Goal: Task Accomplishment & Management: Manage account settings

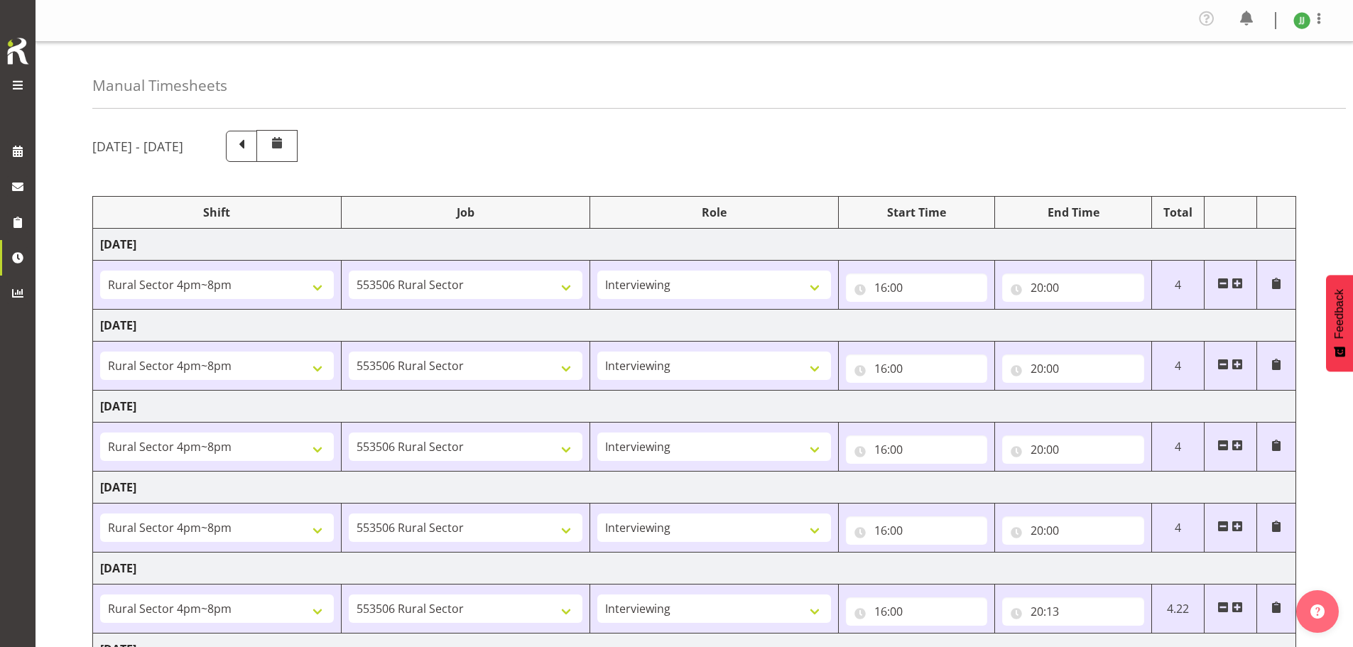
select select "81298"
select select "10587"
select select "47"
select select "81298"
select select "10587"
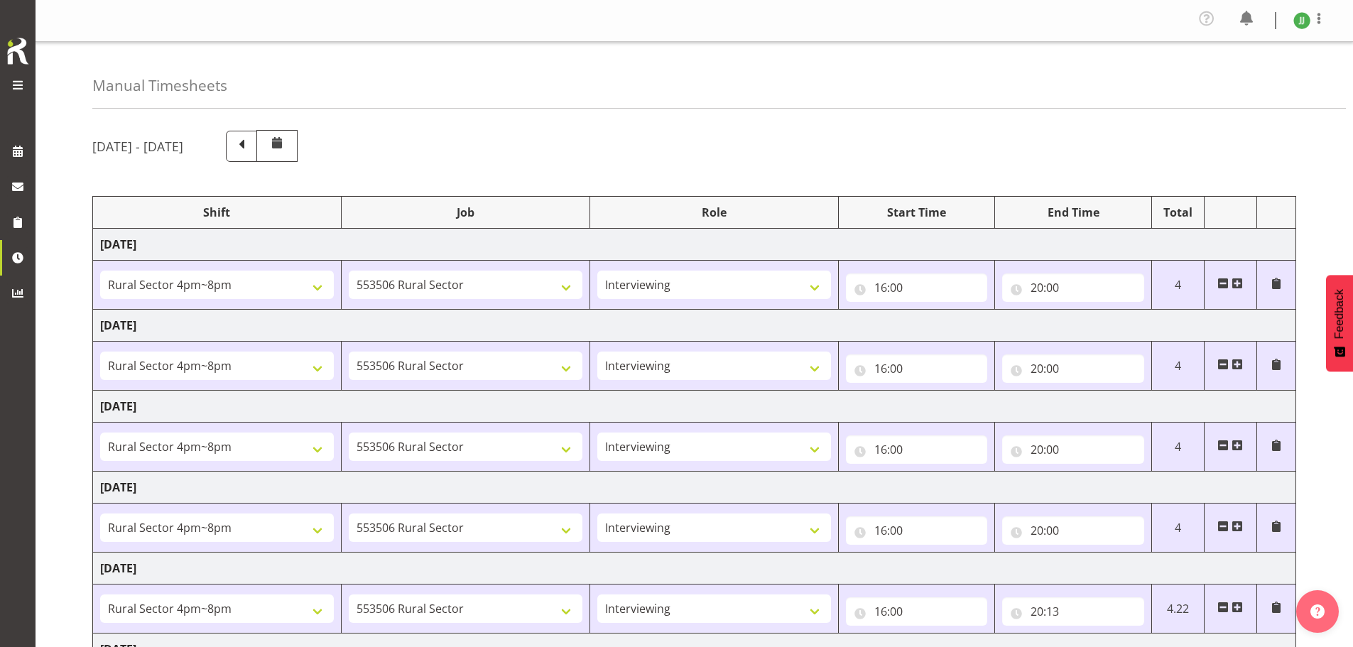
select select "47"
select select "81298"
select select "10587"
select select "47"
select select "81298"
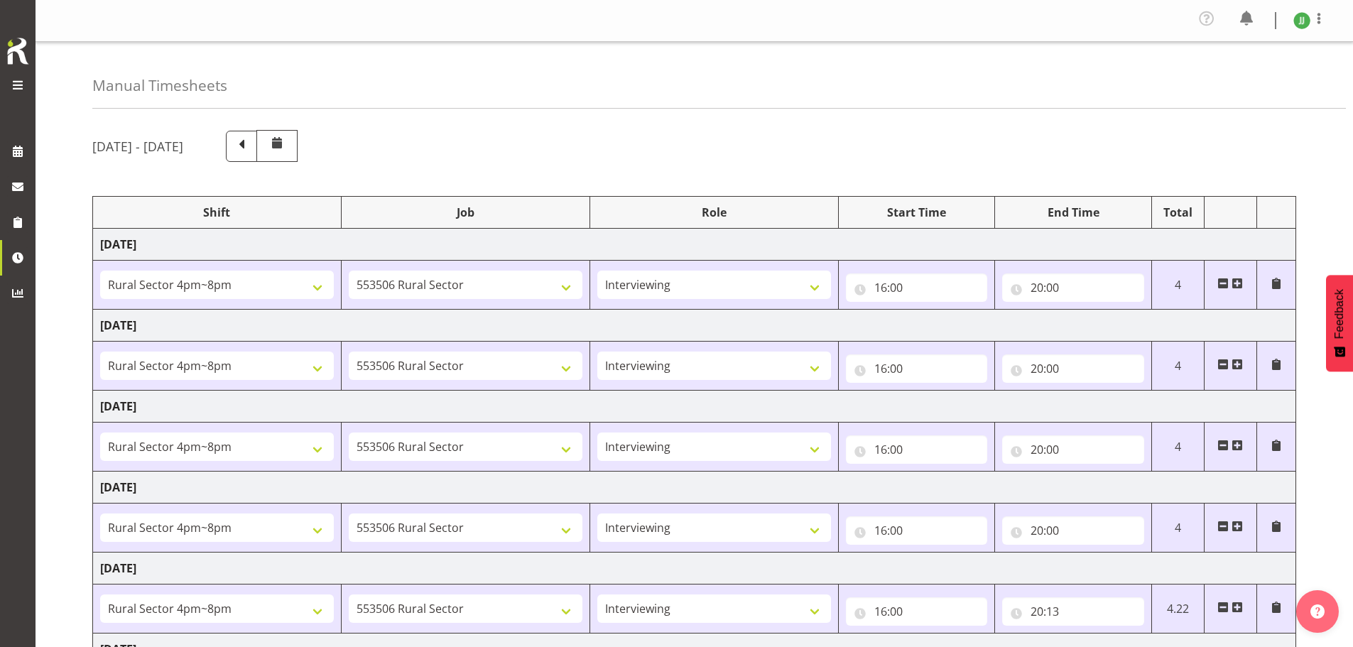
select select "10587"
select select "47"
select select "81298"
select select "10587"
select select "47"
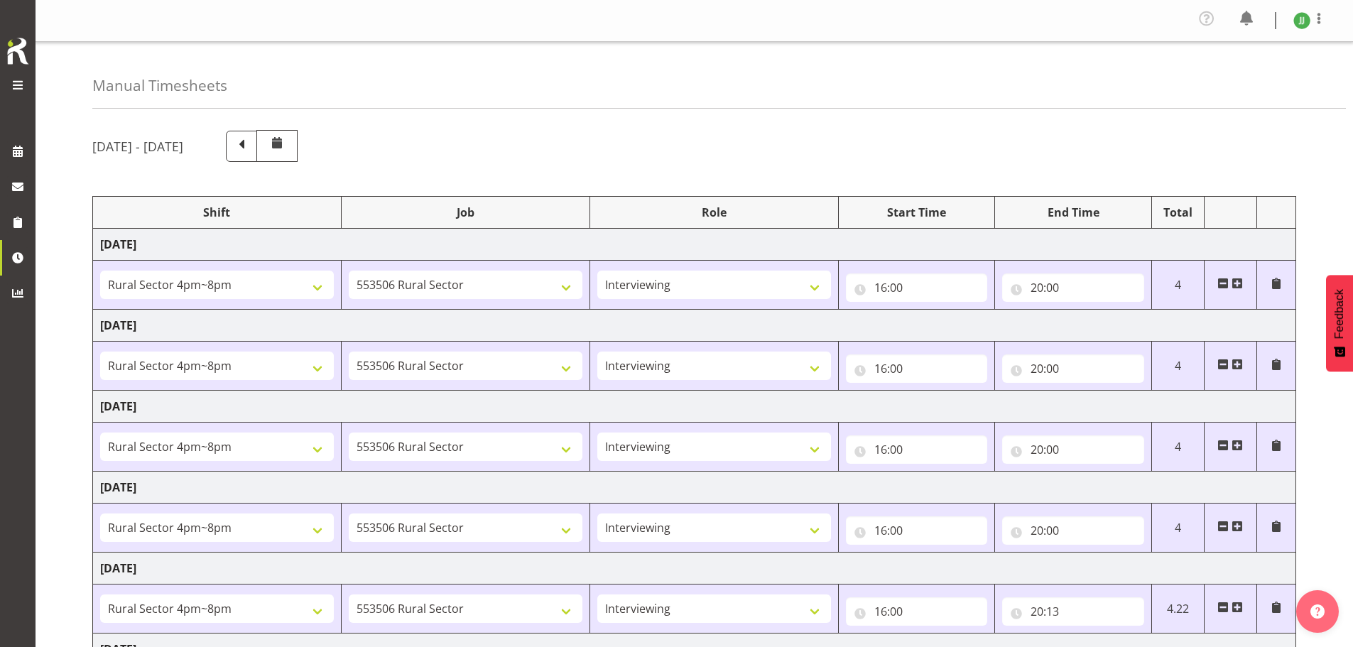
select select "81299"
select select "10587"
select select "47"
select select "81299"
select select "10587"
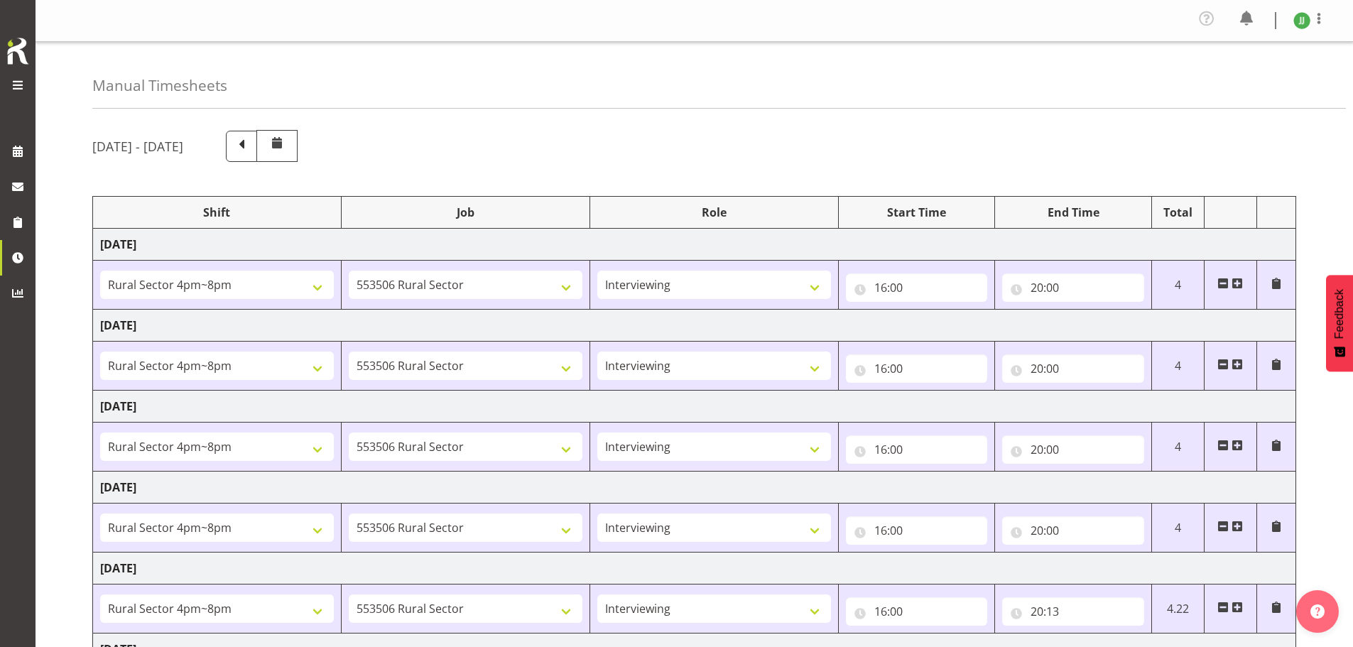
select select "47"
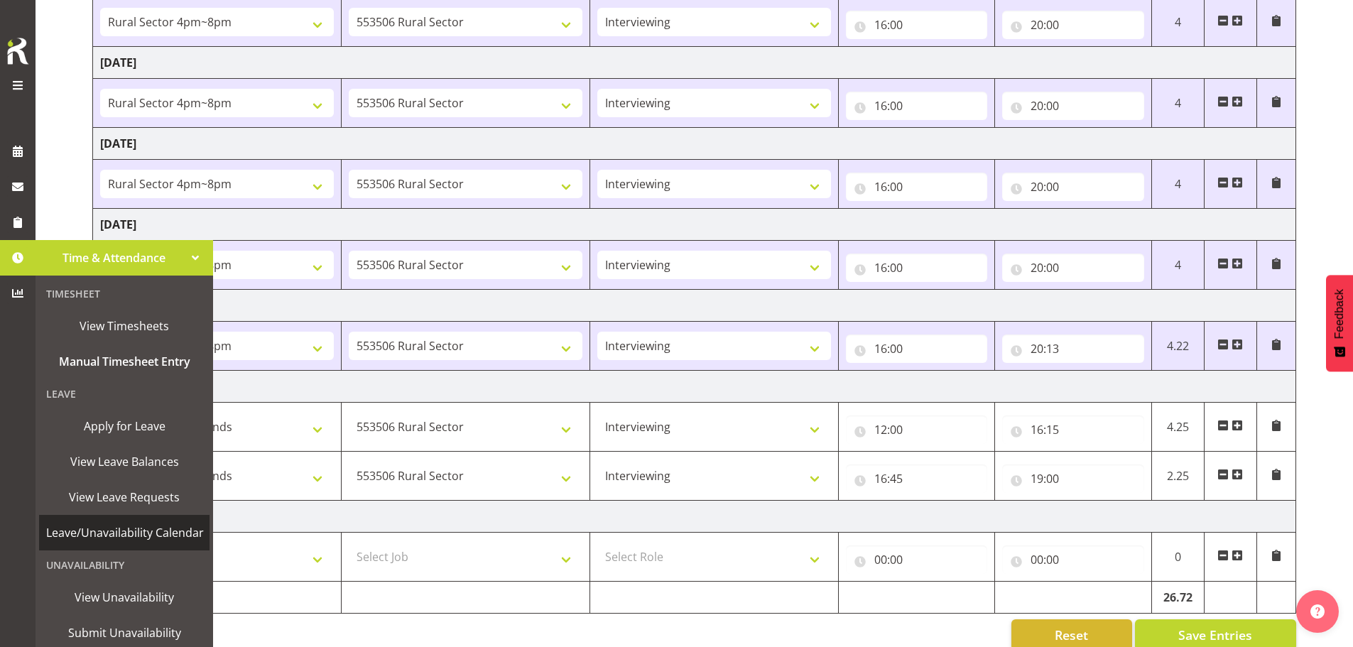
scroll to position [7, 0]
click at [18, 259] on span at bounding box center [17, 257] width 21 height 21
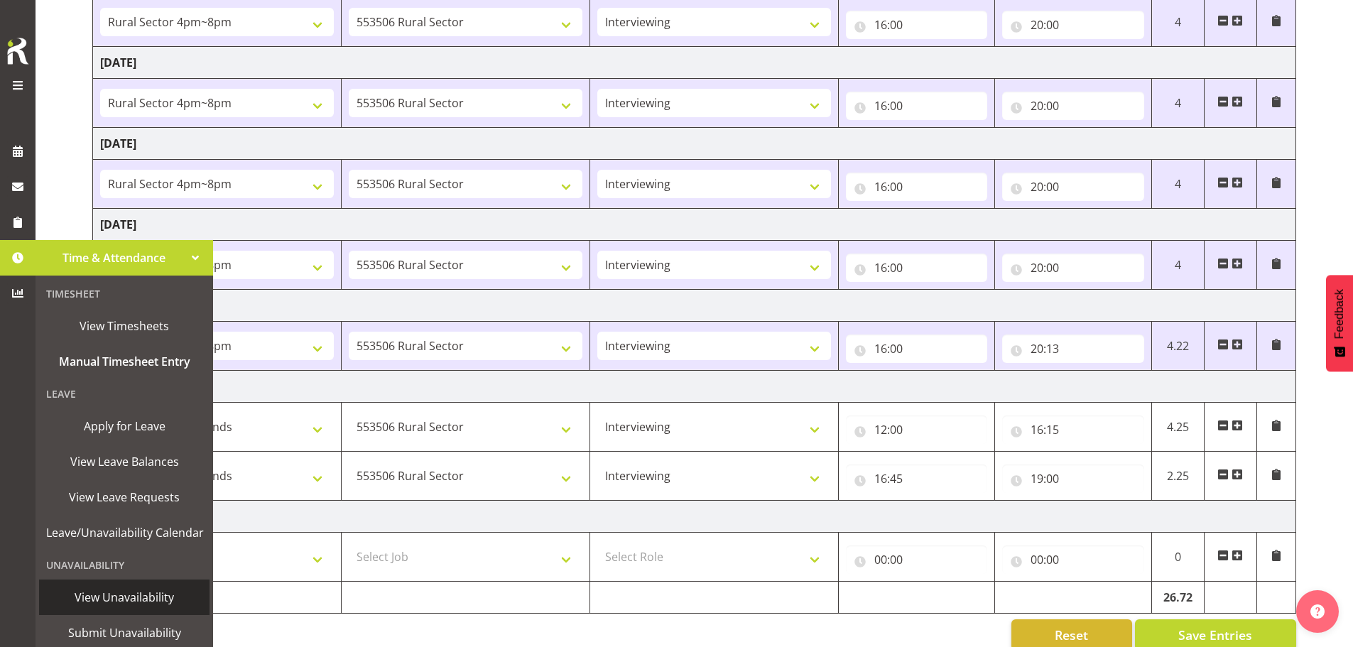
click at [101, 602] on span "View Unavailability" at bounding box center [124, 597] width 156 height 21
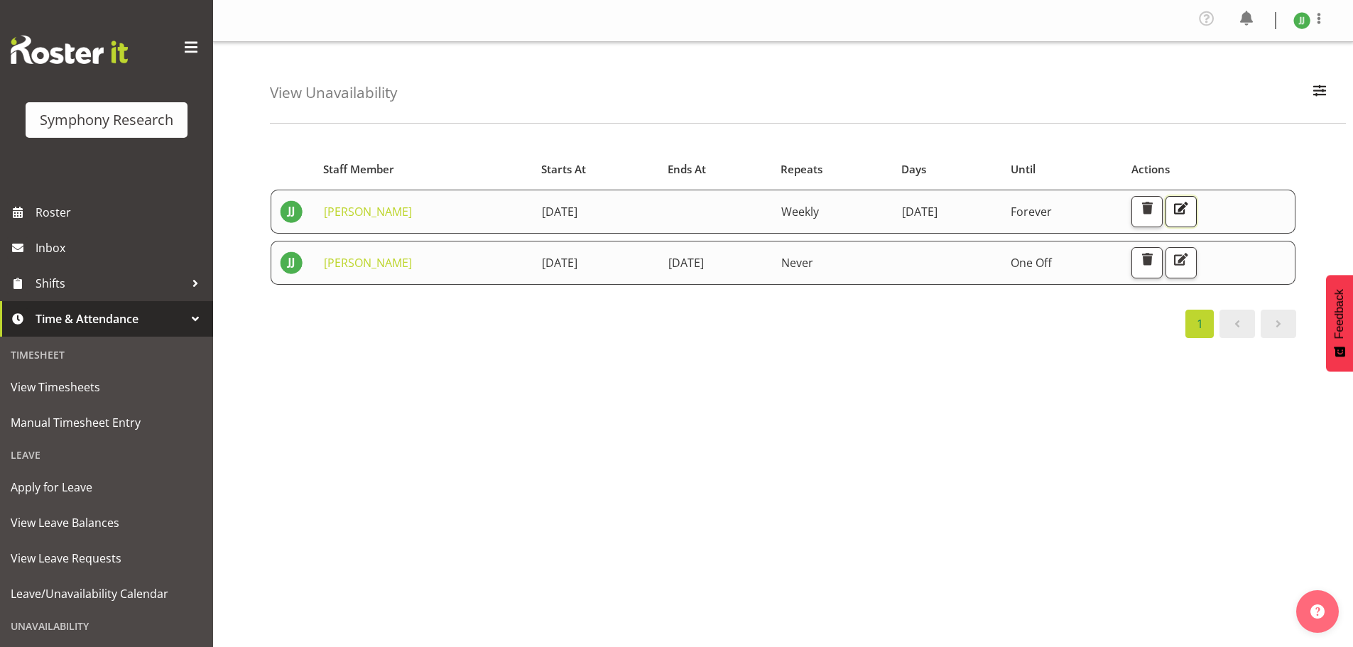
click at [1190, 212] on span "button" at bounding box center [1181, 208] width 18 height 18
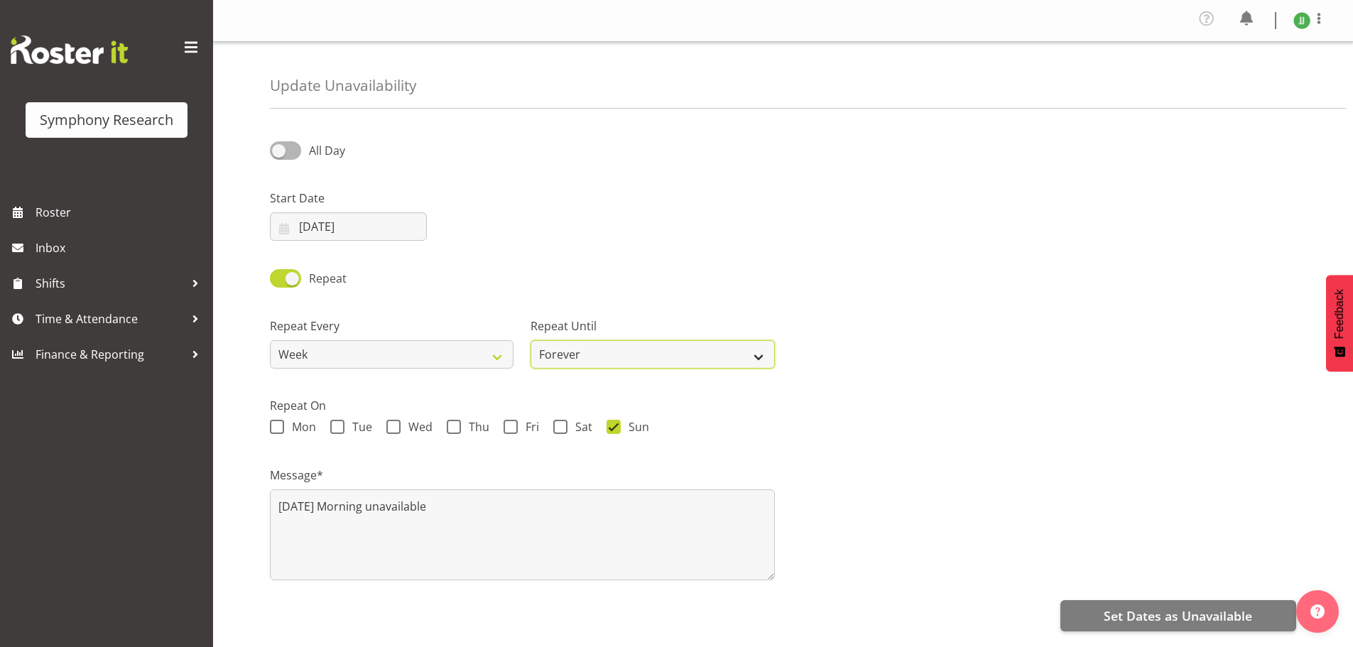
click at [594, 348] on select "Forever On a date" at bounding box center [653, 354] width 244 height 28
select select "date"
click at [531, 340] on select "Forever On a date" at bounding box center [653, 354] width 244 height 28
select select "8"
select select "2025"
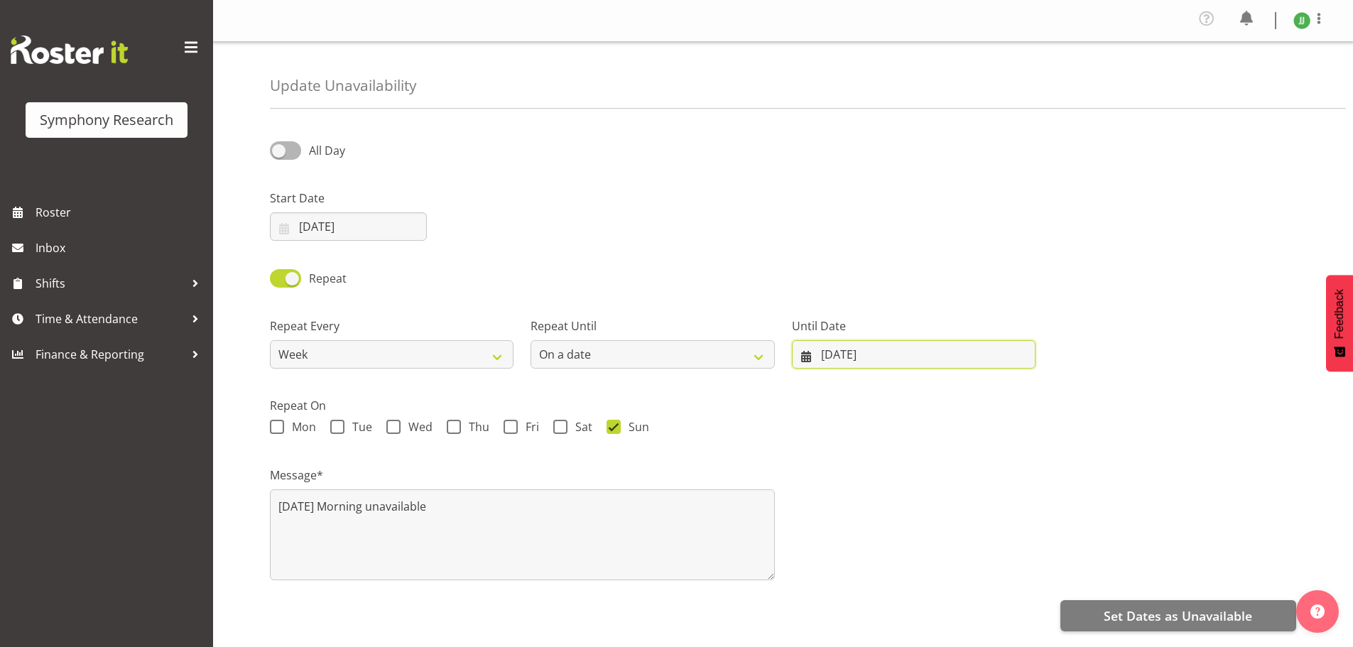
click at [866, 359] on input "26/09/2025" at bounding box center [914, 354] width 244 height 28
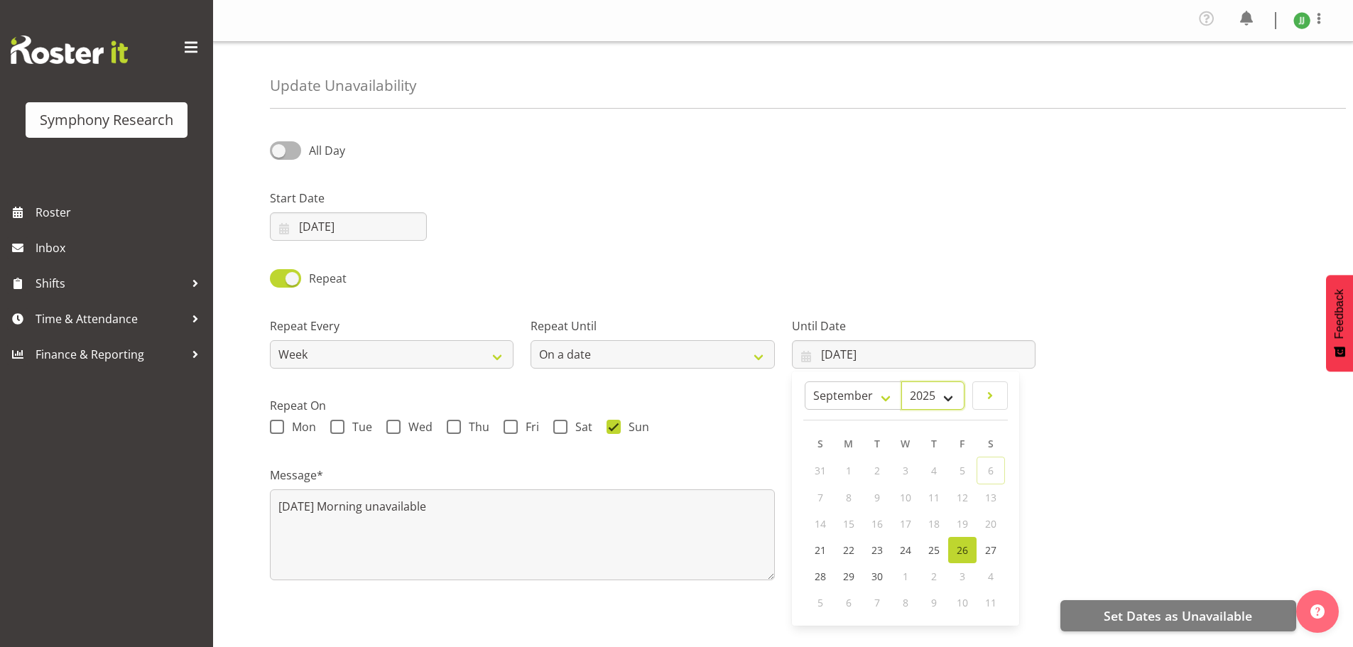
click at [955, 392] on select "2035 2034 2033 2032 2031 2030 2029 2028 2027 2026 2025" at bounding box center [932, 395] width 63 height 28
click at [901, 381] on select "2035 2034 2033 2032 2031 2030 2029 2028 2027 2026 2025" at bounding box center [932, 395] width 63 height 28
click at [881, 401] on select "January February March April May June July August September October November De…" at bounding box center [853, 395] width 97 height 28
select select "11"
click at [840, 381] on select "January February March April May June July August September October November De…" at bounding box center [853, 395] width 97 height 28
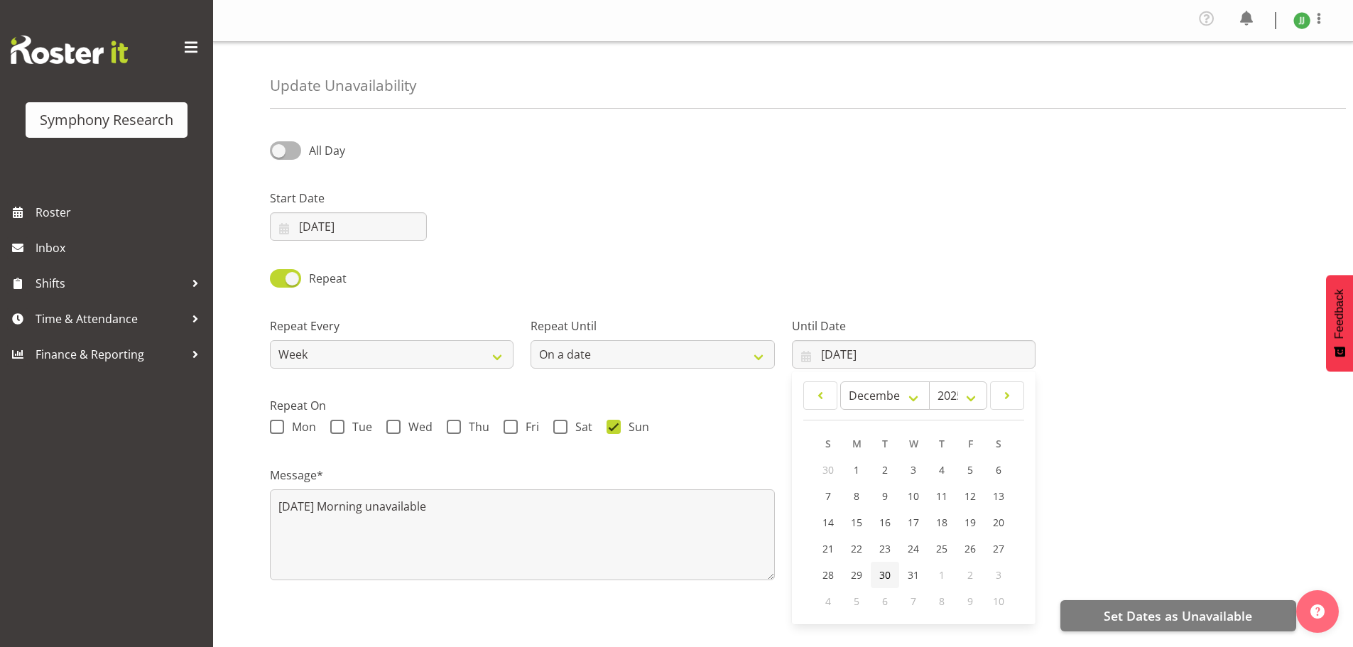
click at [891, 572] on link "30" at bounding box center [885, 575] width 28 height 26
type input "30/12/2025"
click at [561, 278] on div "Repeat" at bounding box center [782, 273] width 1043 height 48
click at [691, 281] on div "Repeat" at bounding box center [782, 273] width 1043 height 48
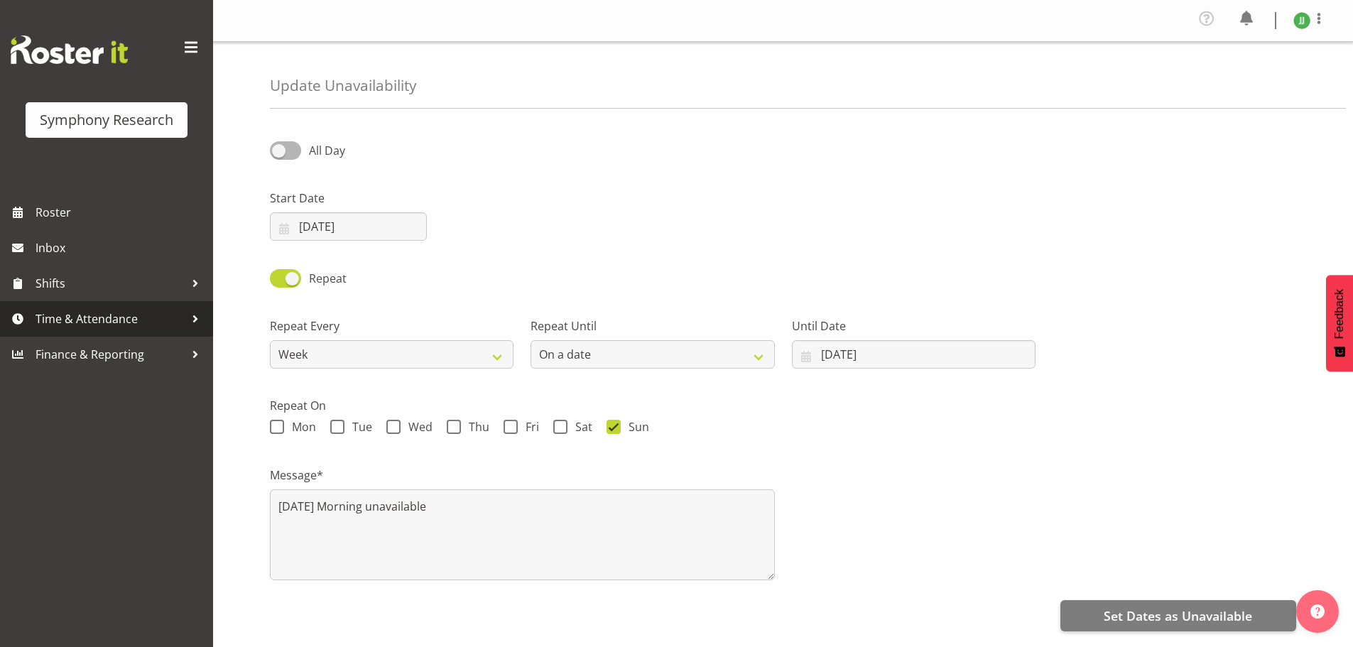
click at [101, 319] on span "Time & Attendance" at bounding box center [110, 318] width 149 height 21
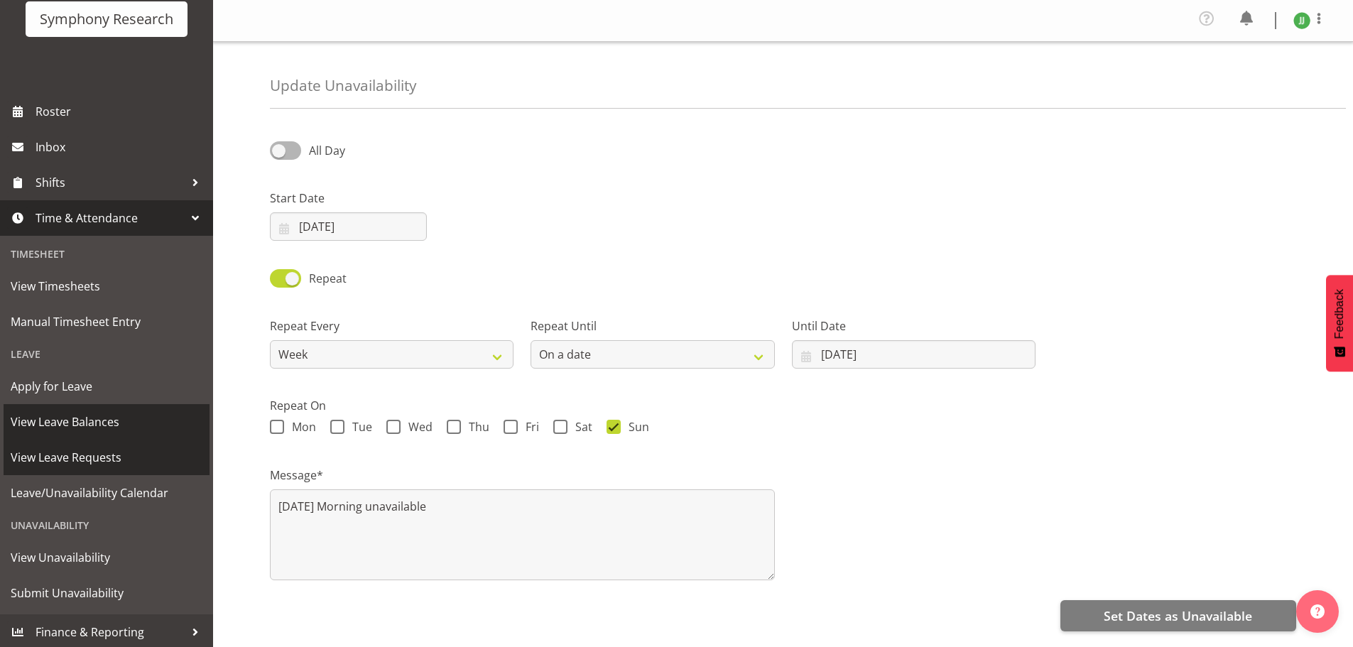
scroll to position [104, 0]
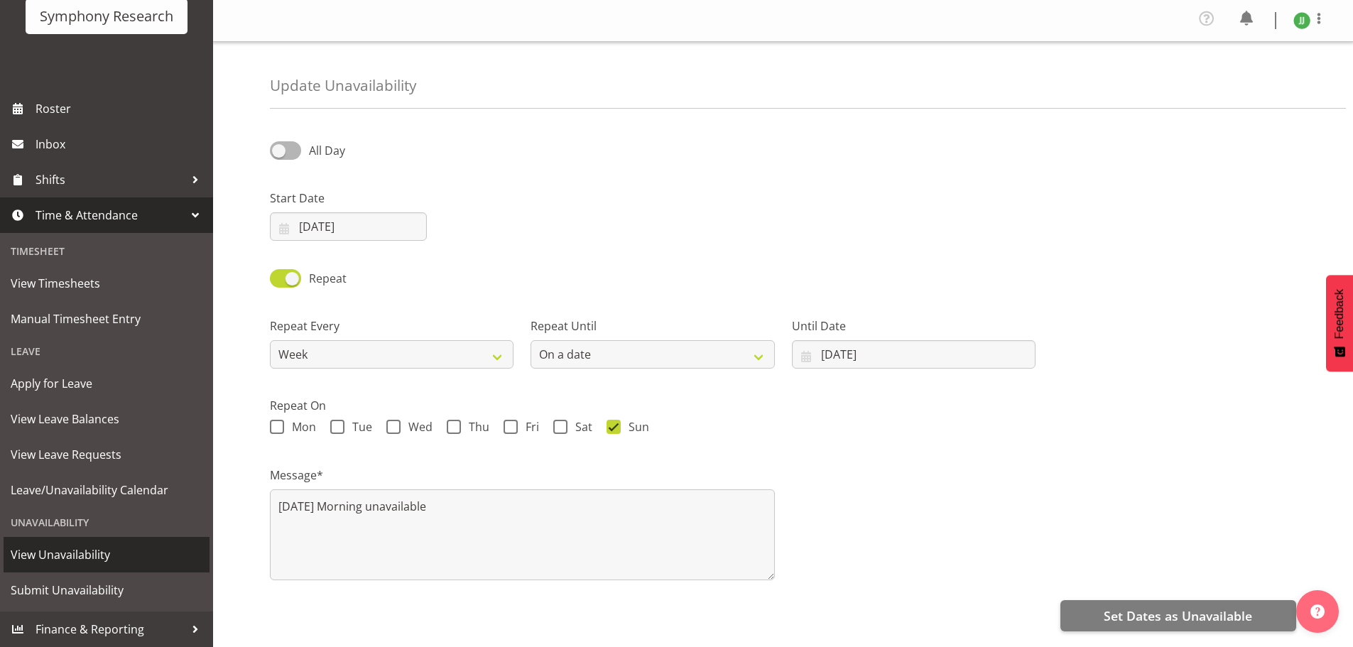
click at [87, 551] on span "View Unavailability" at bounding box center [107, 554] width 192 height 21
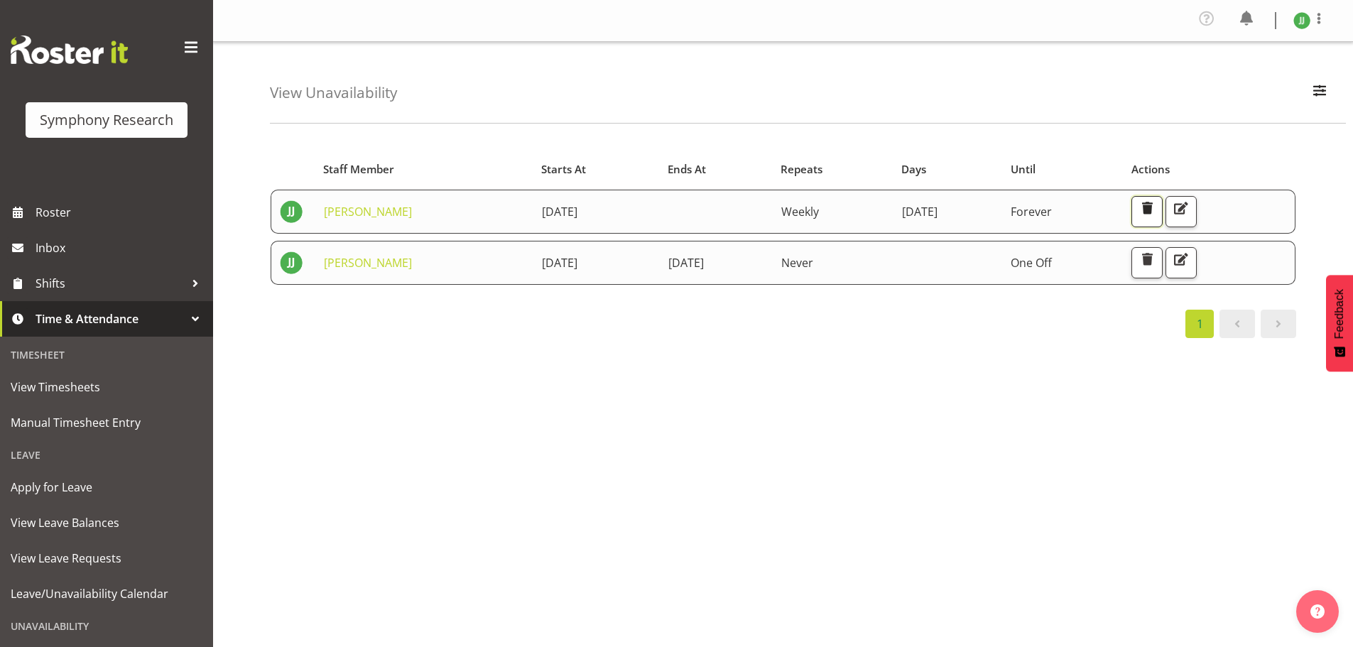
click at [1156, 207] on span "button" at bounding box center [1147, 208] width 18 height 18
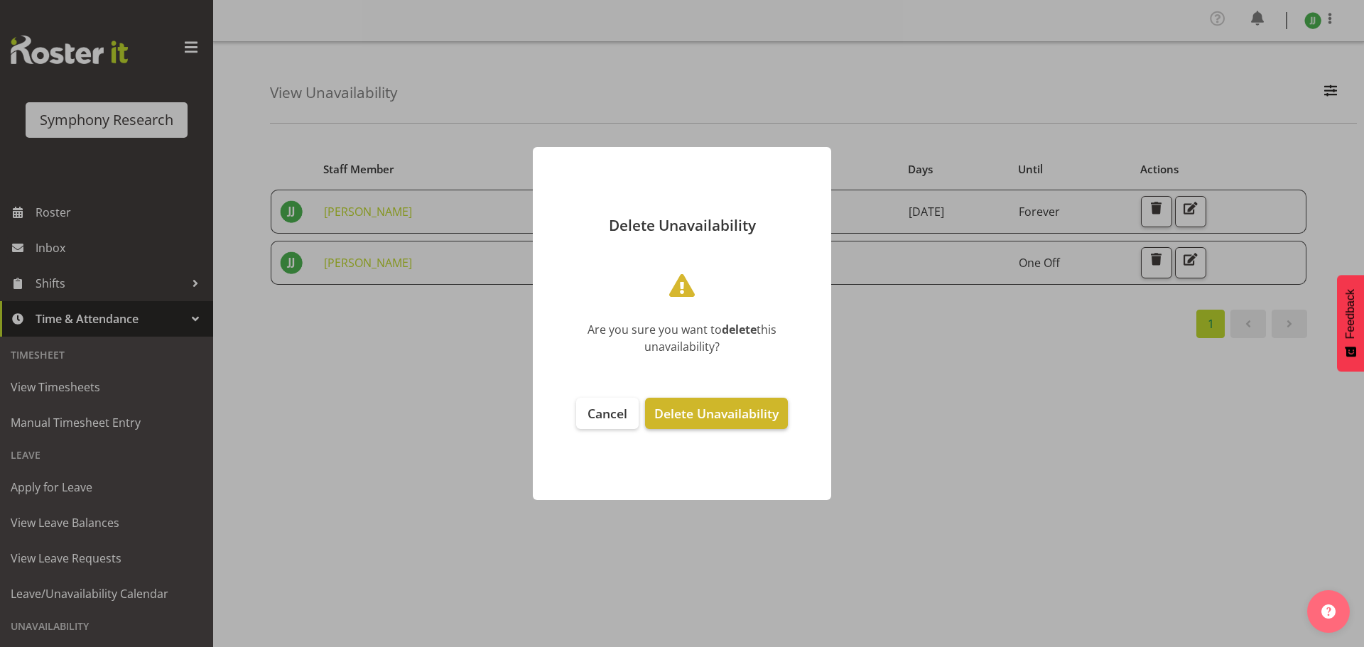
click at [694, 414] on span "Delete Unavailability" at bounding box center [716, 413] width 124 height 17
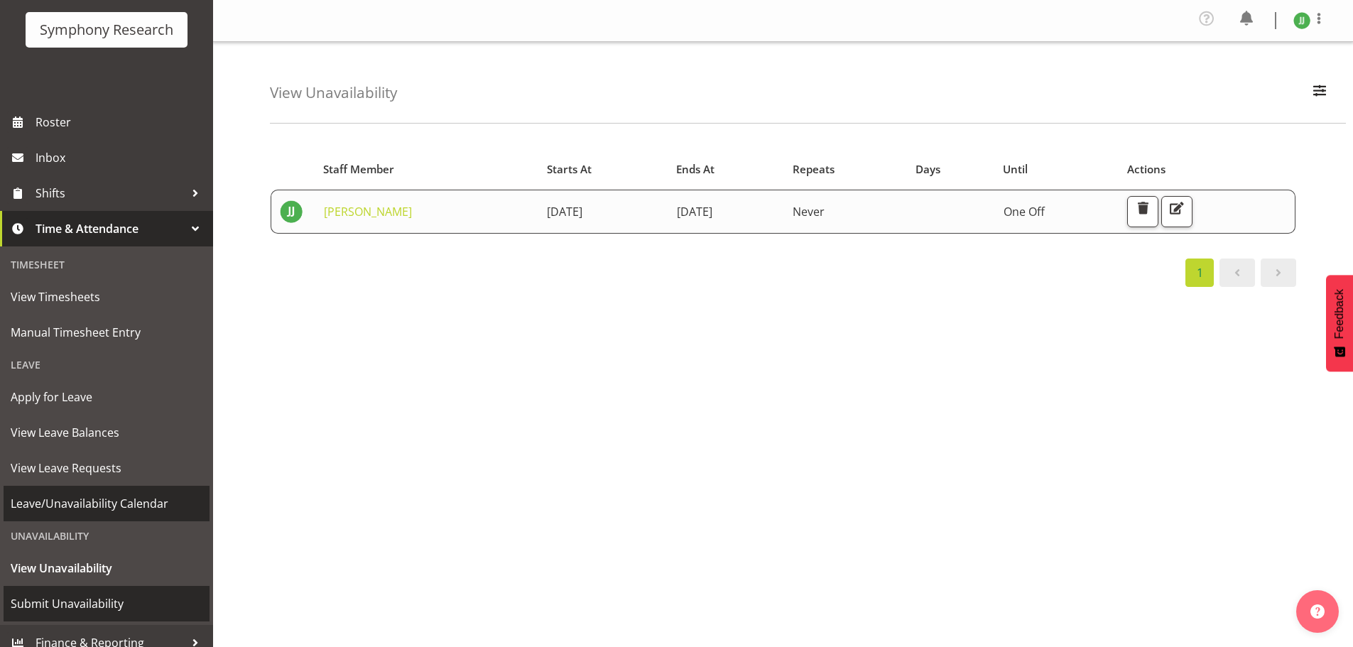
scroll to position [104, 0]
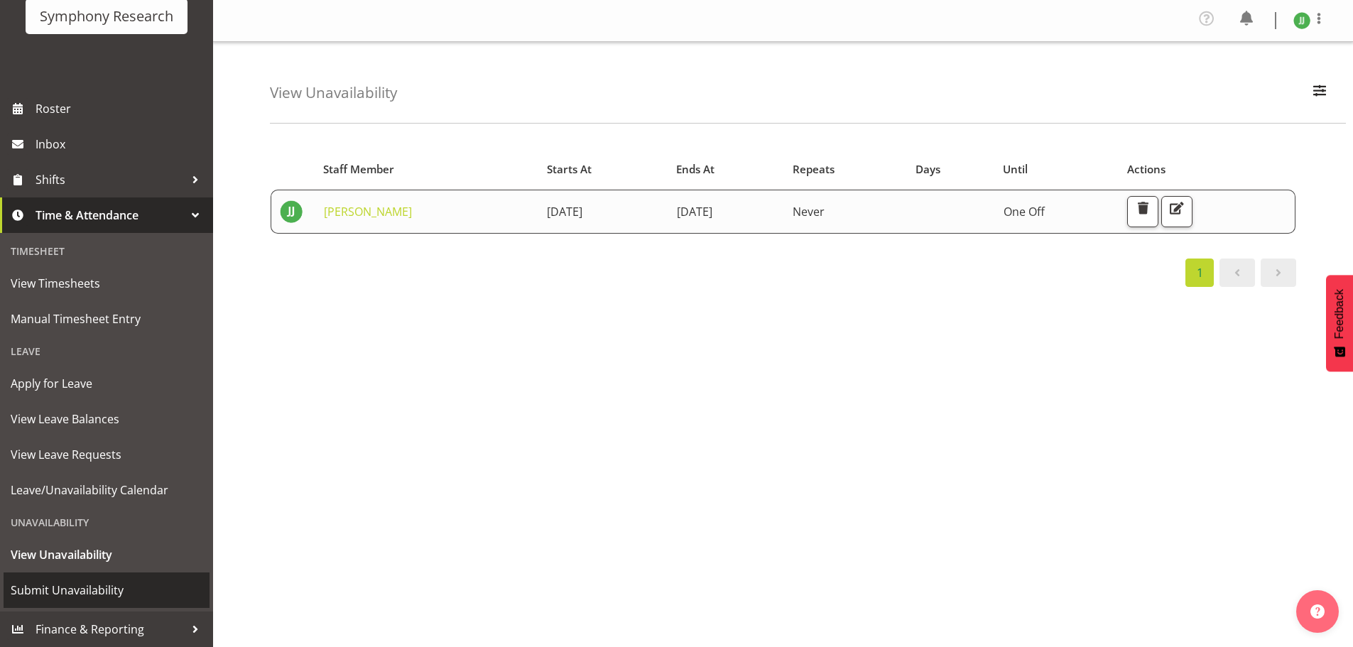
click at [88, 588] on span "Submit Unavailability" at bounding box center [107, 590] width 192 height 21
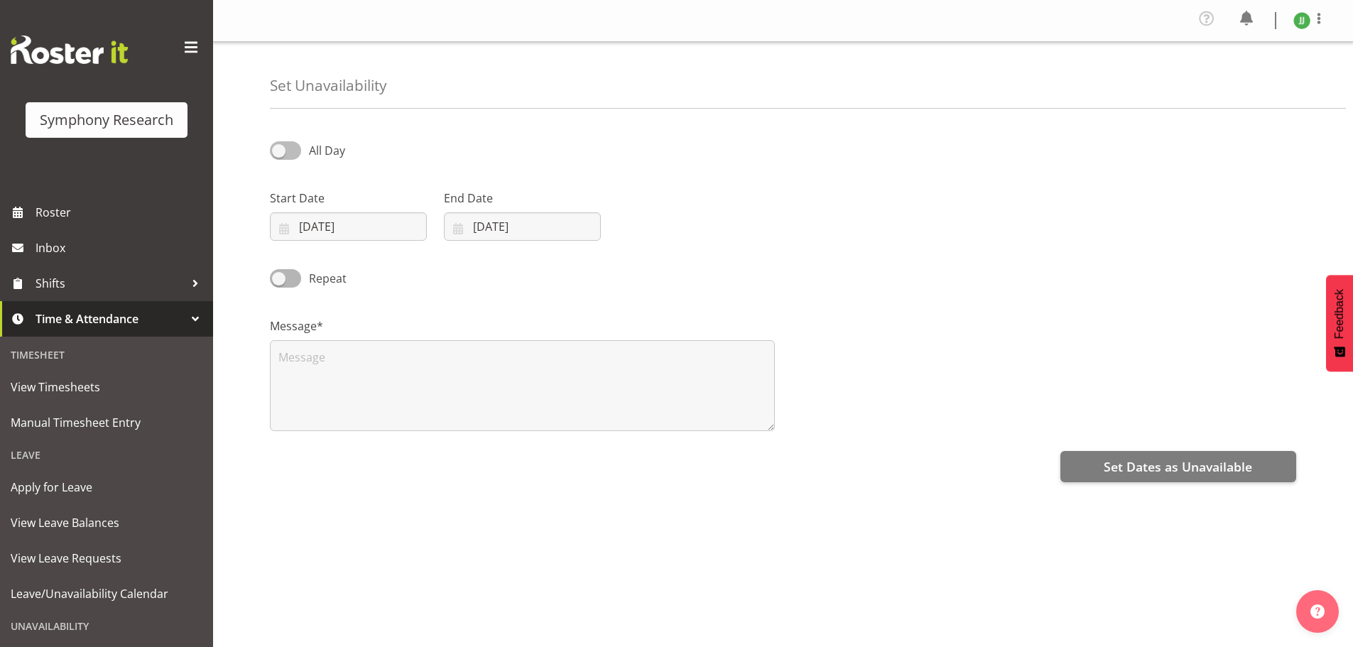
click at [282, 148] on span at bounding box center [285, 150] width 31 height 18
click at [279, 148] on input "All Day" at bounding box center [274, 150] width 9 height 9
click at [290, 153] on span at bounding box center [285, 150] width 31 height 18
click at [279, 153] on input "Part Day" at bounding box center [274, 150] width 9 height 9
checkbox input "false"
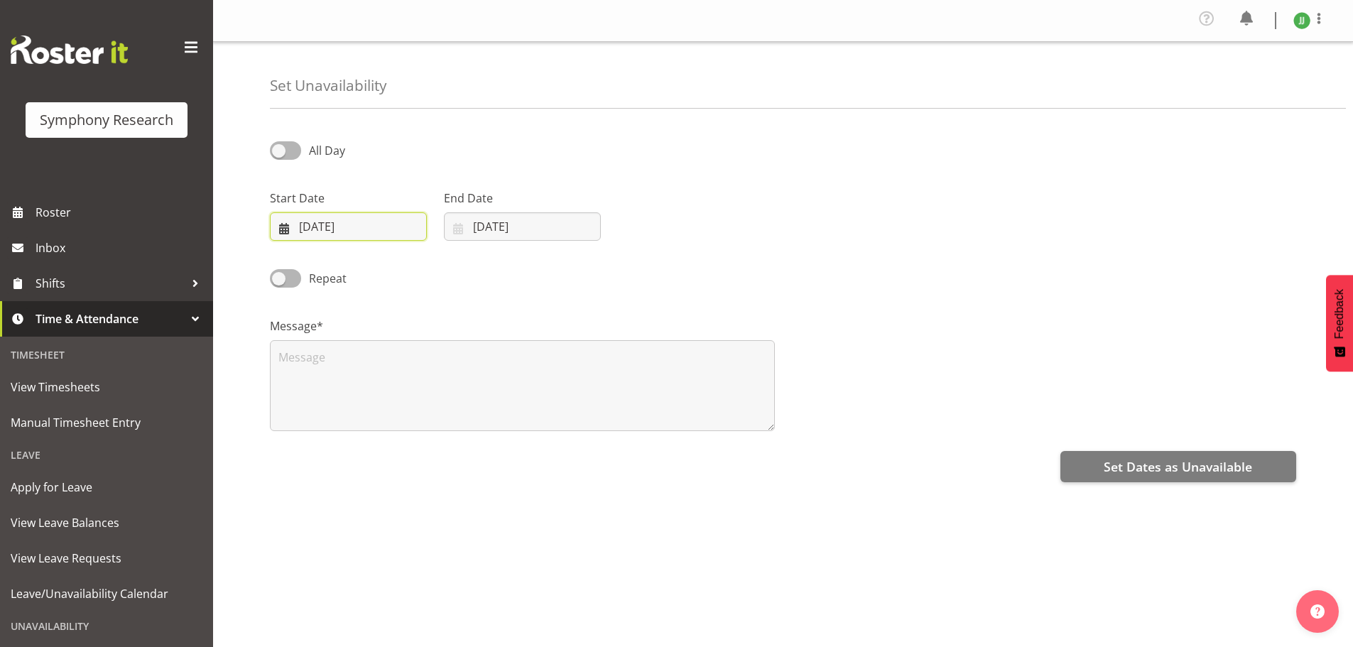
click at [359, 233] on input "[DATE]" at bounding box center [348, 226] width 157 height 28
click at [298, 447] on span "28" at bounding box center [298, 448] width 11 height 13
type input "28/09/2025"
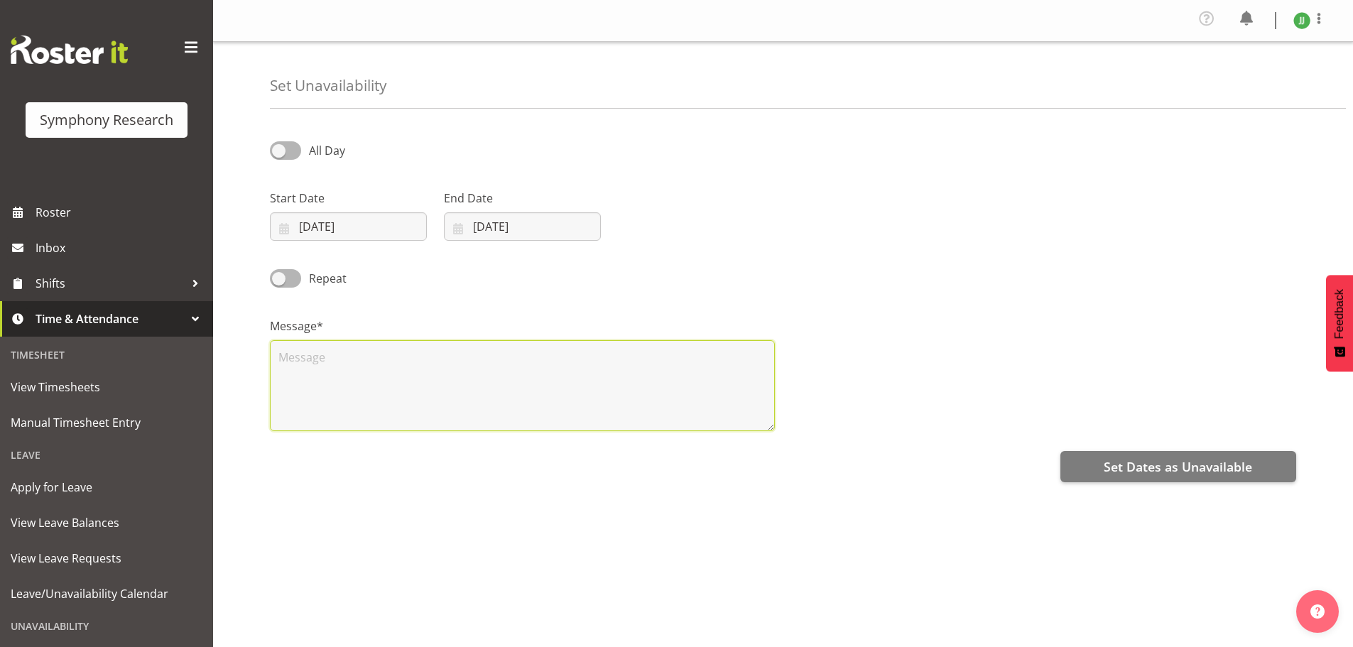
click at [364, 375] on textarea at bounding box center [522, 385] width 505 height 91
type textarea "s"
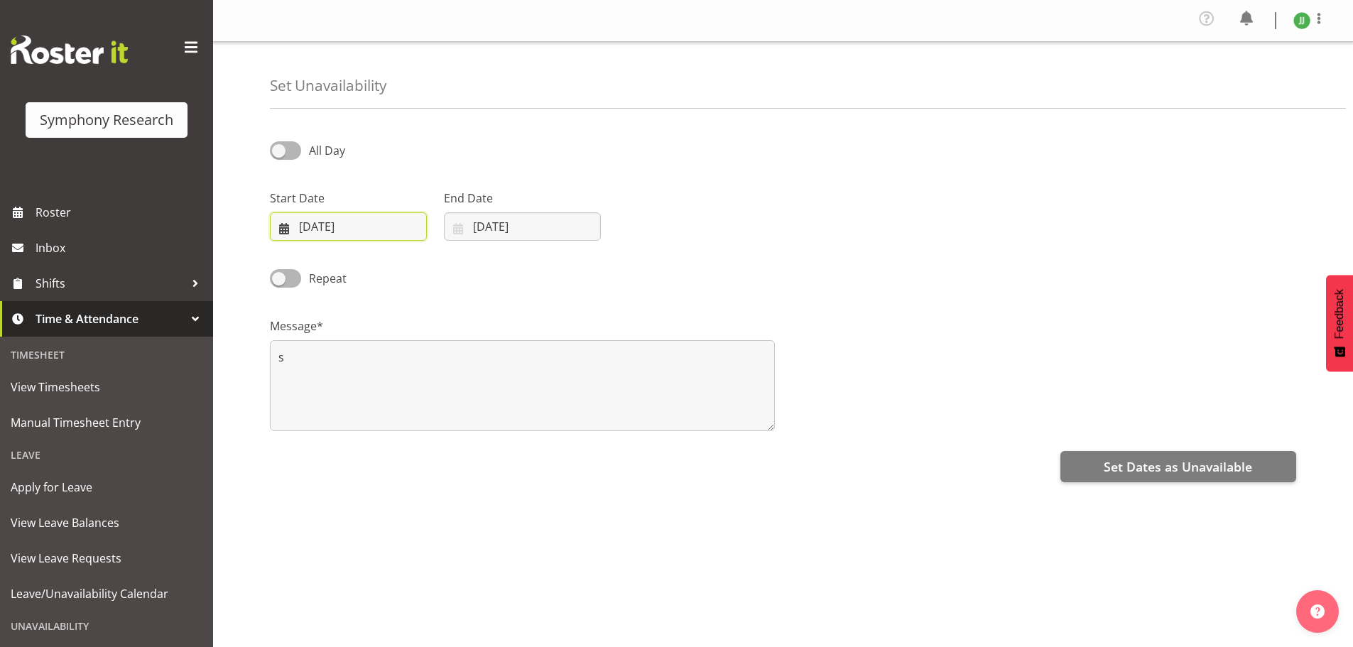
click at [369, 234] on input "28/09/2025" at bounding box center [348, 226] width 157 height 28
click at [295, 423] on span "21" at bounding box center [298, 421] width 11 height 13
type input "21/09/2025"
click at [506, 227] on input "06/09/2025" at bounding box center [522, 226] width 157 height 28
click at [362, 298] on div "Message* s" at bounding box center [522, 369] width 522 height 142
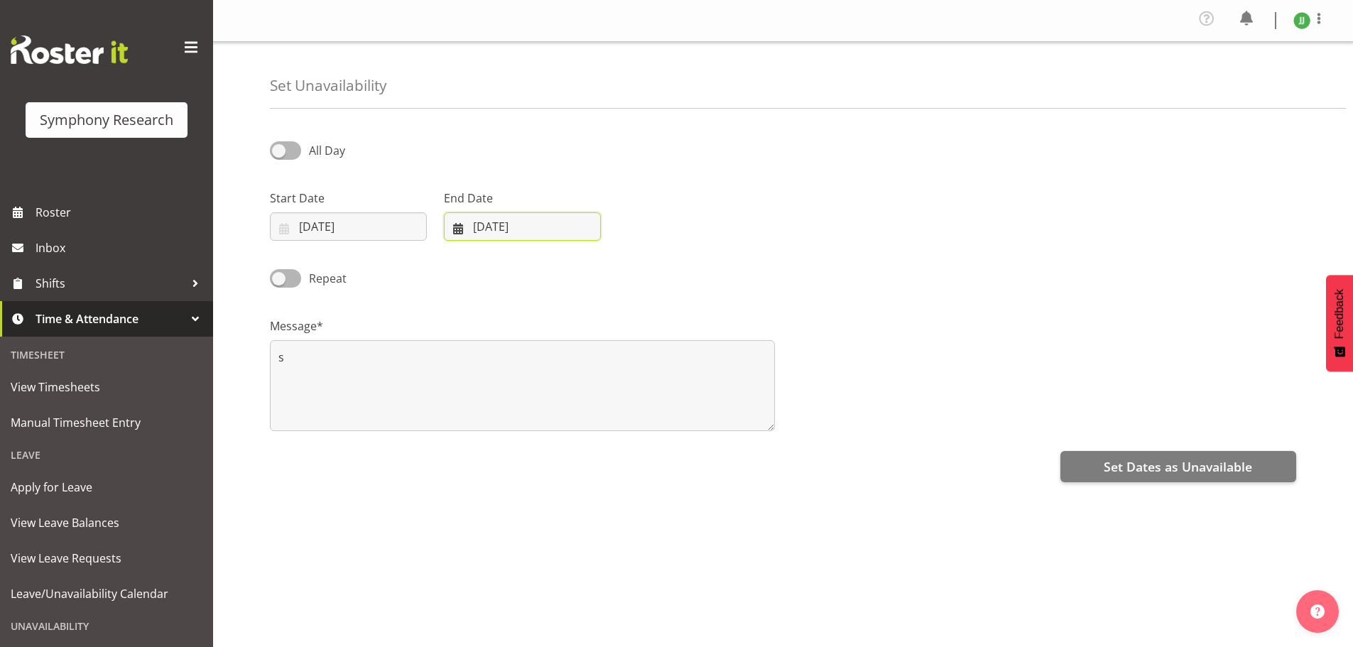
click at [489, 232] on input "06/09/2025" at bounding box center [522, 226] width 157 height 28
click at [469, 447] on span "28" at bounding box center [472, 448] width 11 height 13
type input "28/09/2025"
click at [284, 276] on span at bounding box center [285, 278] width 31 height 18
click at [279, 276] on input "Repeat" at bounding box center [274, 277] width 9 height 9
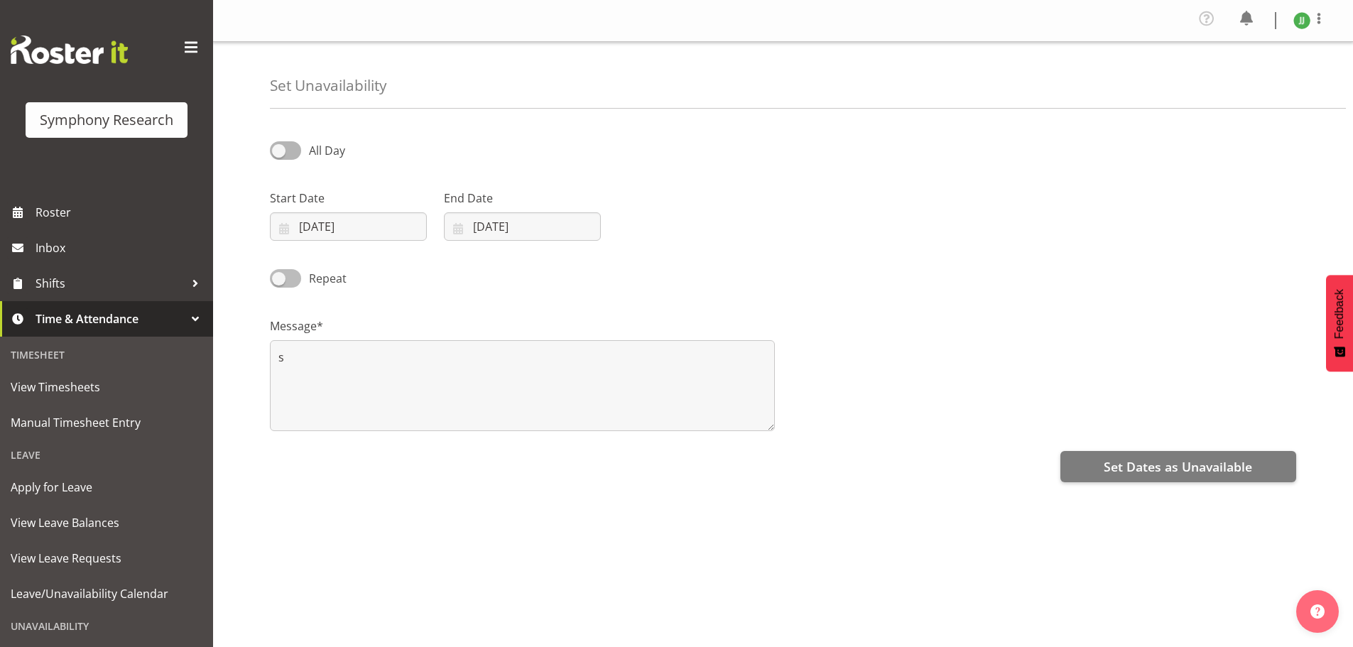
checkbox input "true"
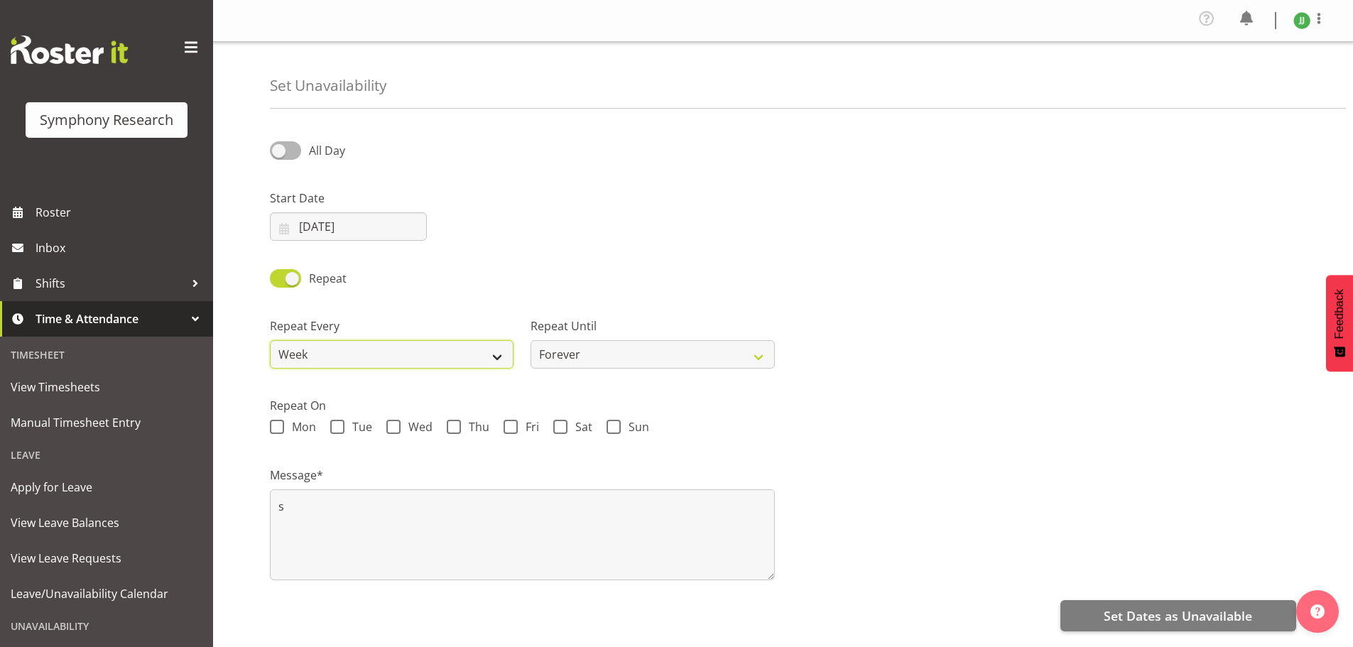
click at [347, 347] on select "Week 2 Weeks 3 Weeks 4 Weeks Month" at bounding box center [392, 354] width 244 height 28
click at [640, 287] on div "Repeat" at bounding box center [782, 273] width 1043 height 48
drag, startPoint x: 493, startPoint y: 353, endPoint x: 450, endPoint y: 363, distance: 44.5
click at [491, 353] on select "Week 2 Weeks 3 Weeks 4 Weeks Month" at bounding box center [392, 354] width 244 height 28
click at [483, 297] on div "Repeat" at bounding box center [391, 273] width 261 height 48
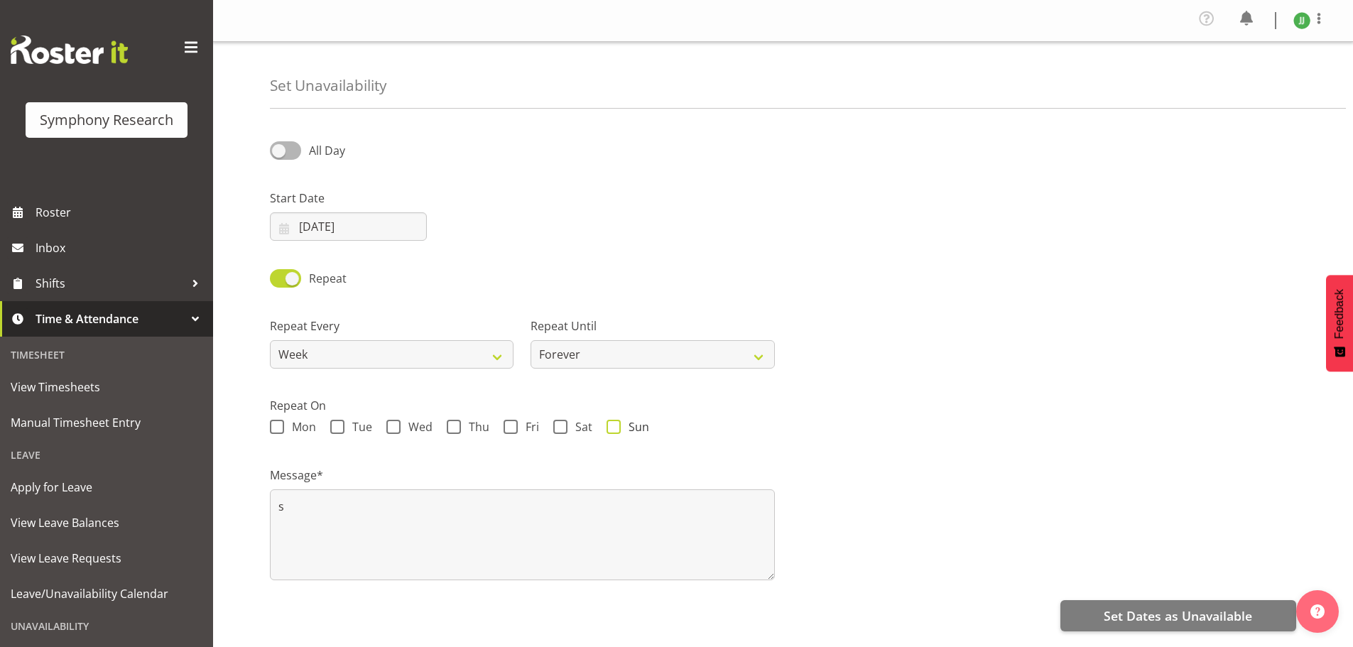
click at [611, 429] on span at bounding box center [614, 427] width 14 height 14
click at [611, 429] on input "Sun" at bounding box center [611, 427] width 9 height 9
checkbox input "true"
click at [697, 351] on select "Forever On a date" at bounding box center [653, 354] width 244 height 28
select select "date"
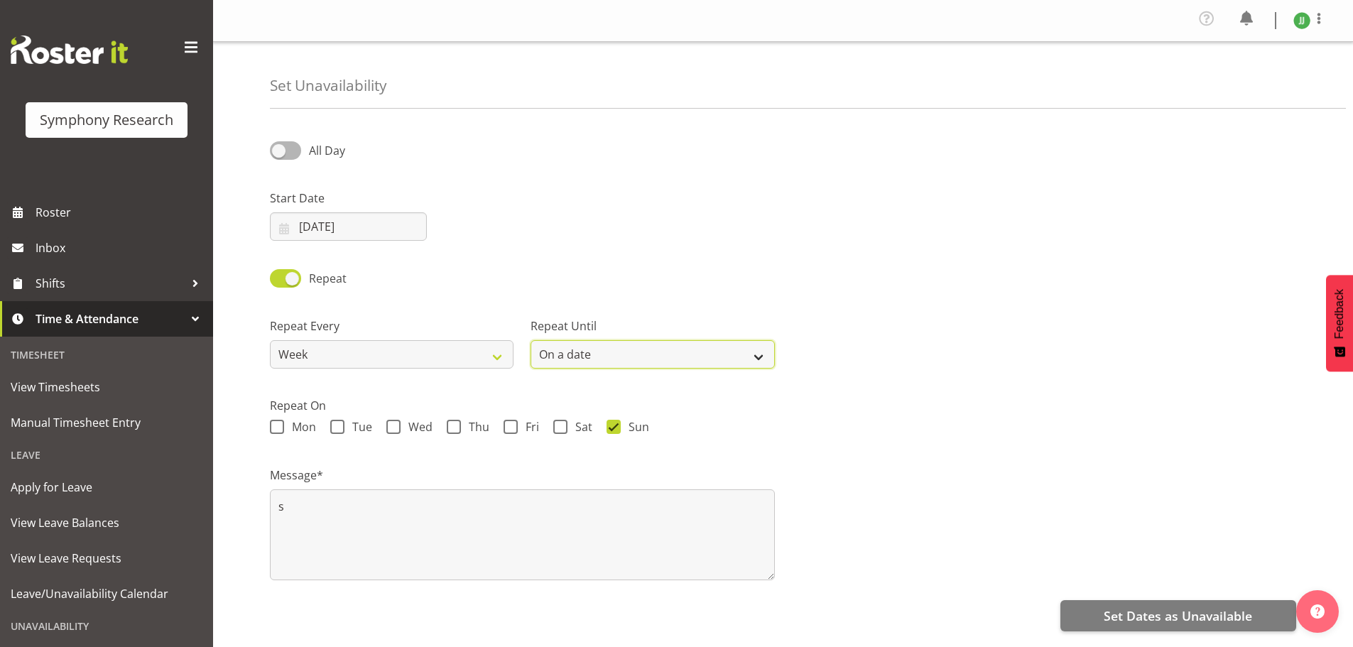
click at [531, 340] on select "Forever On a date" at bounding box center [653, 354] width 244 height 28
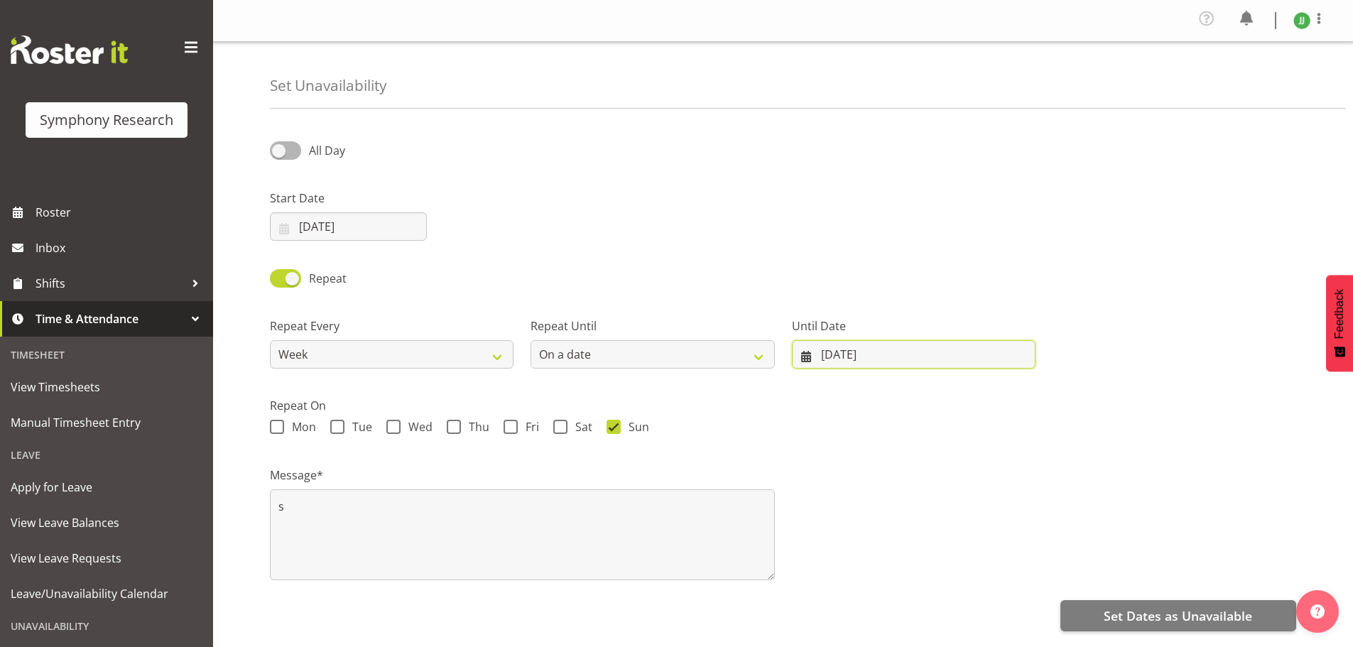
click at [893, 364] on input "06/09/2025" at bounding box center [914, 354] width 244 height 28
click at [820, 580] on span "28" at bounding box center [820, 576] width 11 height 13
type input "28/09/2025"
click at [869, 538] on div "Message* s" at bounding box center [782, 518] width 1043 height 142
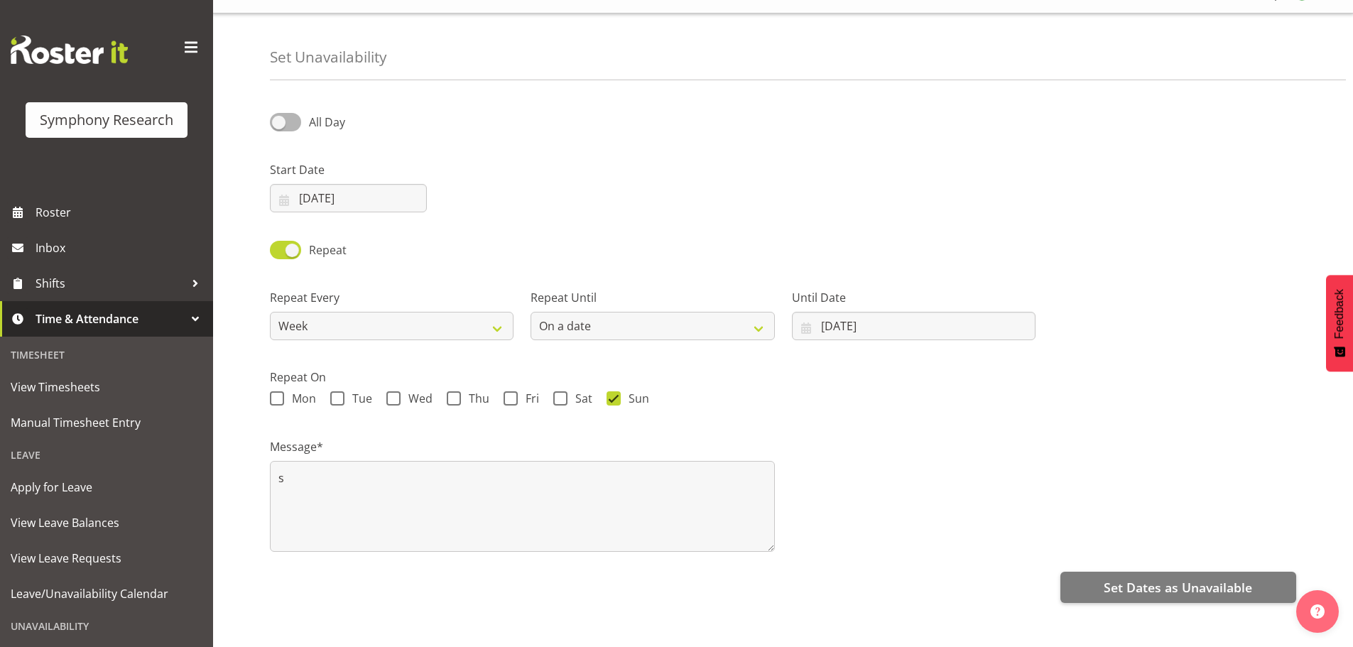
scroll to position [51, 0]
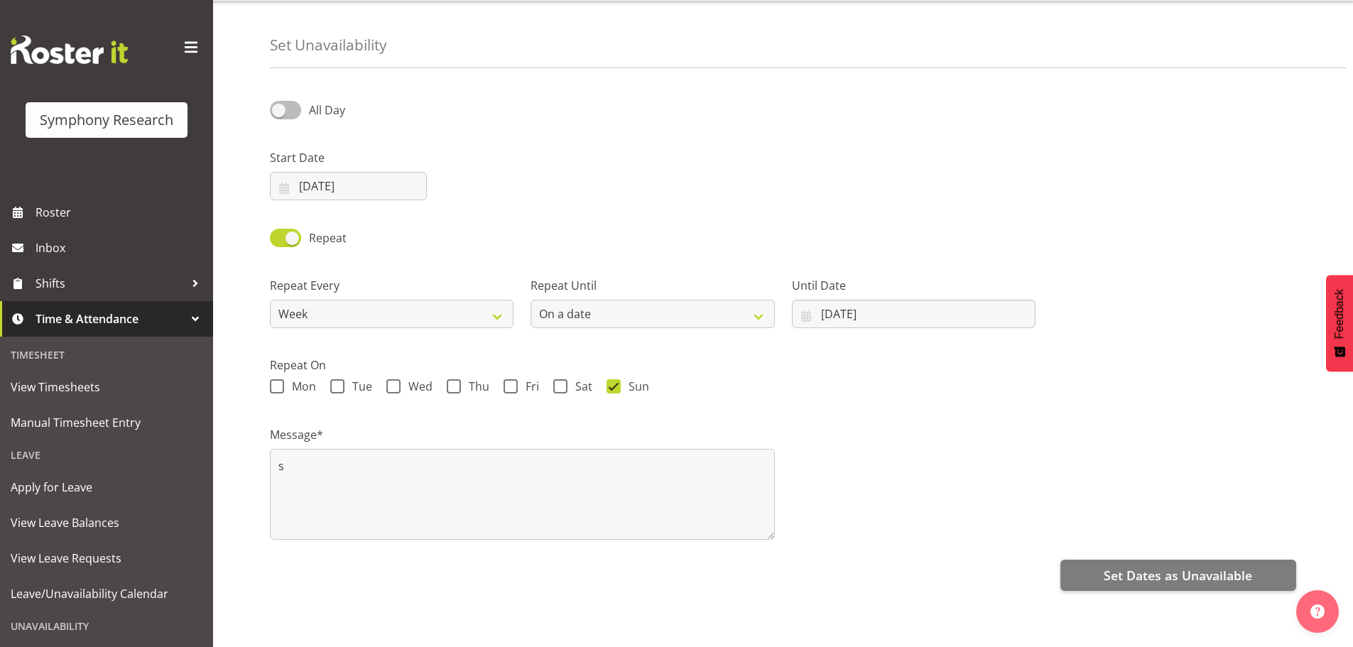
click at [294, 101] on span at bounding box center [285, 110] width 31 height 18
click at [279, 105] on input "All Day" at bounding box center [274, 109] width 9 height 9
checkbox input "true"
select select "17"
select select "35"
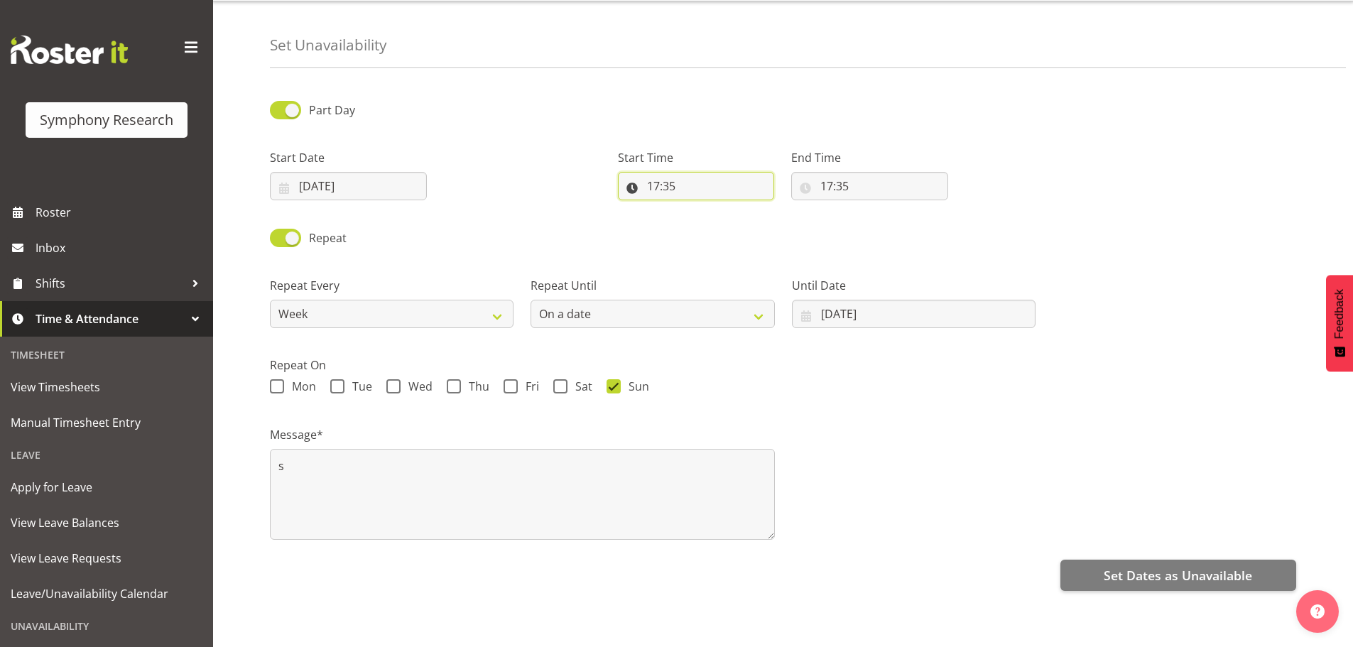
click at [702, 172] on input "17:35" at bounding box center [696, 186] width 157 height 28
click at [708, 212] on select "00 01 02 03 04 05 06 07 08 09 10 11 12 13 14 15 16 17 18 19 20 21 22 23" at bounding box center [715, 223] width 32 height 28
click at [917, 257] on div "Until Date 28/09/2025 January February March April May June July August Septemb…" at bounding box center [913, 297] width 261 height 80
click at [828, 177] on input "17:35" at bounding box center [869, 186] width 157 height 28
click at [883, 226] on select "00 01 02 03 04 05 06 07 08 09 10 11 12 13 14 15 16 17 18 19 20 21 22 23" at bounding box center [888, 223] width 32 height 28
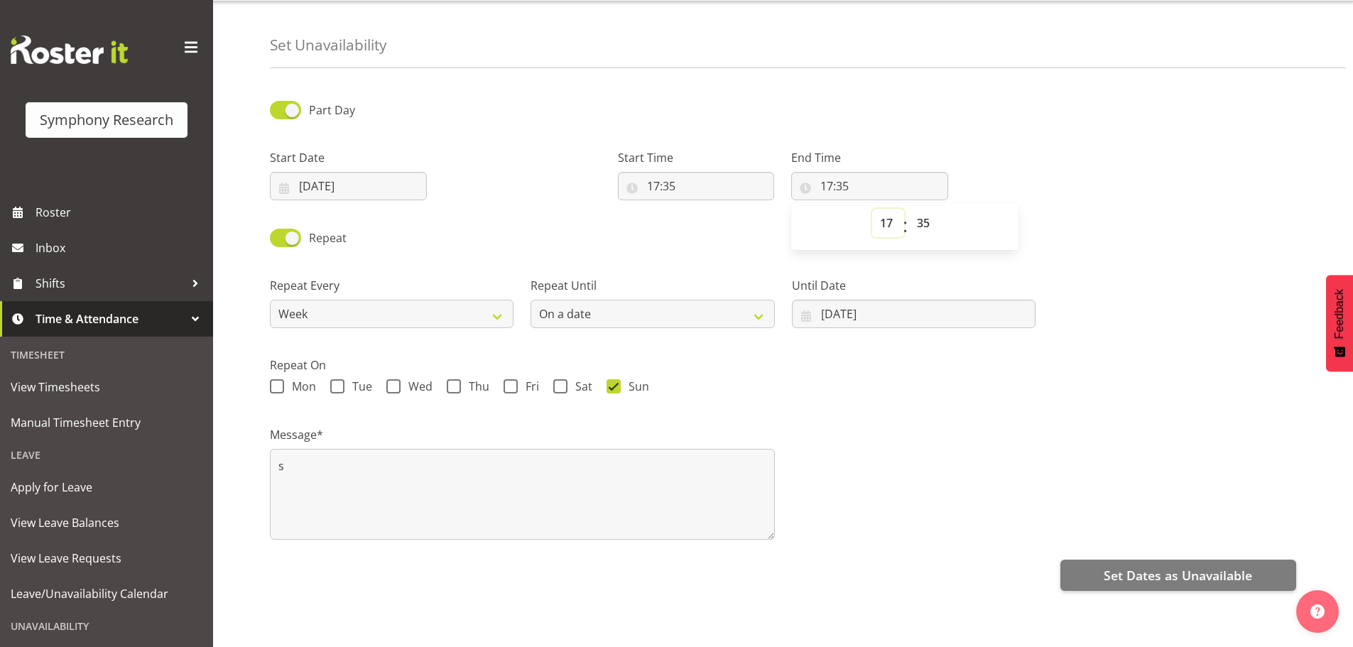
select select "12"
click at [872, 209] on select "00 01 02 03 04 05 06 07 08 09 10 11 12 13 14 15 16 17 18 19 20 21 22 23" at bounding box center [888, 223] width 32 height 28
type input "12:35"
click at [889, 215] on select "00 01 02 03 04 05 06 07 08 09 10 11 12 13 14 15 16 17 18 19 20 21 22 23" at bounding box center [888, 223] width 32 height 28
select select "10"
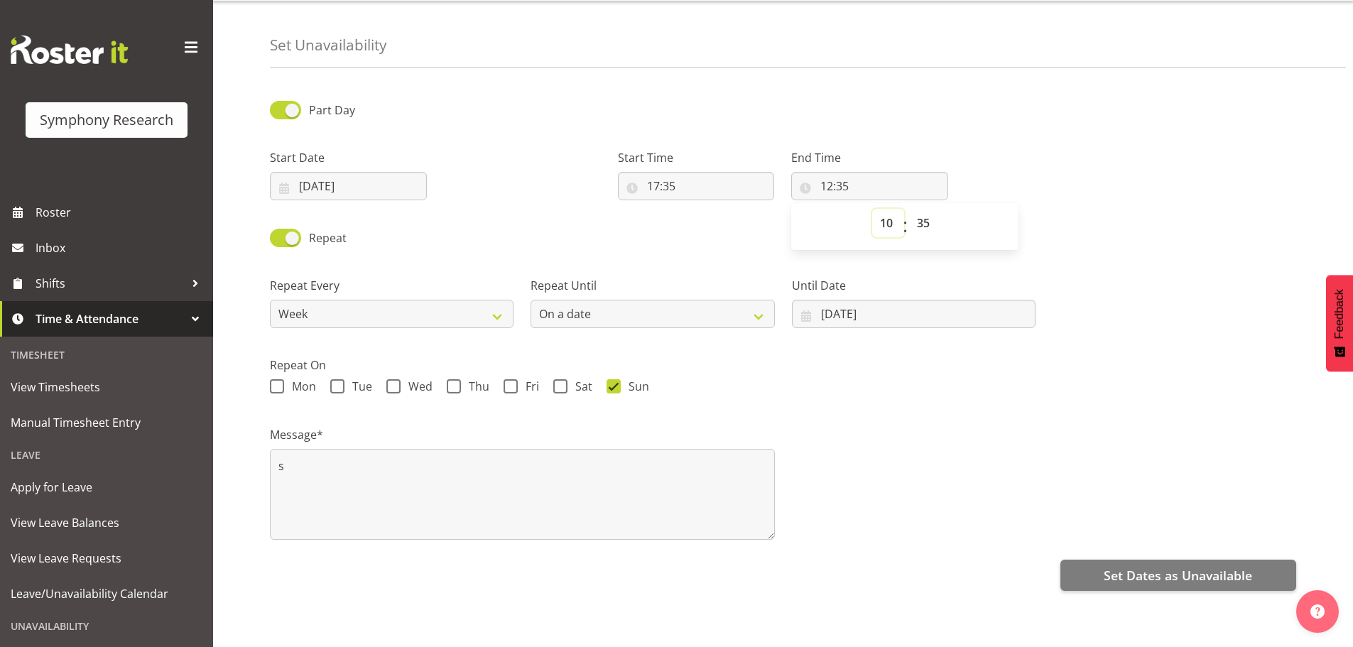
click at [872, 209] on select "00 01 02 03 04 05 06 07 08 09 10 11 12 13 14 15 16 17 18 19 20 21 22 23" at bounding box center [888, 223] width 32 height 28
type input "10:35"
click at [886, 209] on select "00 01 02 03 04 05 06 07 08 09 10 11 12 13 14 15 16 17 18 19 20 21 22 23" at bounding box center [888, 223] width 32 height 28
select select "11"
click at [872, 209] on select "00 01 02 03 04 05 06 07 08 09 10 11 12 13 14 15 16 17 18 19 20 21 22 23" at bounding box center [888, 223] width 32 height 28
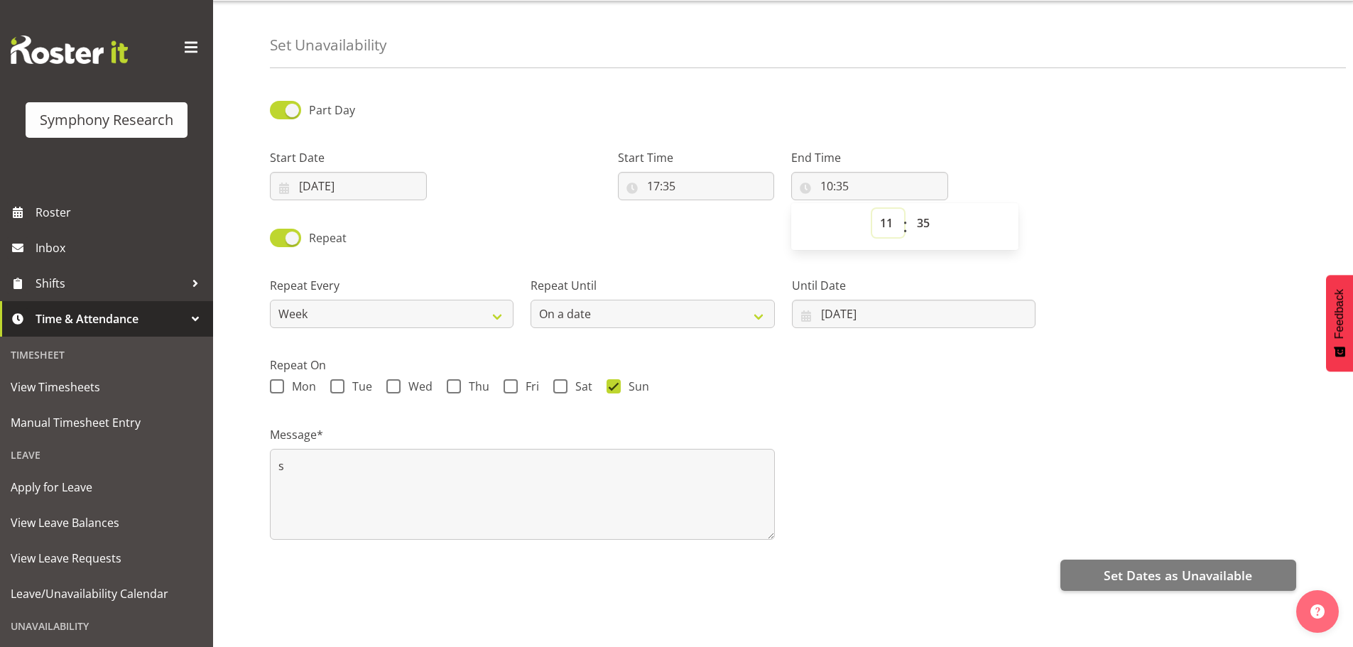
type input "11:35"
click at [918, 212] on select "00 01 02 03 04 05 06 07 08 09 10 11 12 13 14 15 16 17 18 19 20 21 22 23 24 25 2…" at bounding box center [925, 223] width 32 height 28
click at [927, 214] on select "00 01 02 03 04 05 06 07 08 09 10 11 12 13 14 15 16 17 18 19 20 21 22 23 24 25 2…" at bounding box center [925, 223] width 32 height 28
click at [918, 213] on select "00 01 02 03 04 05 06 07 08 09 10 11 12 13 14 15 16 17 18 19 20 21 22 23 24 25 2…" at bounding box center [925, 223] width 32 height 28
select select "0"
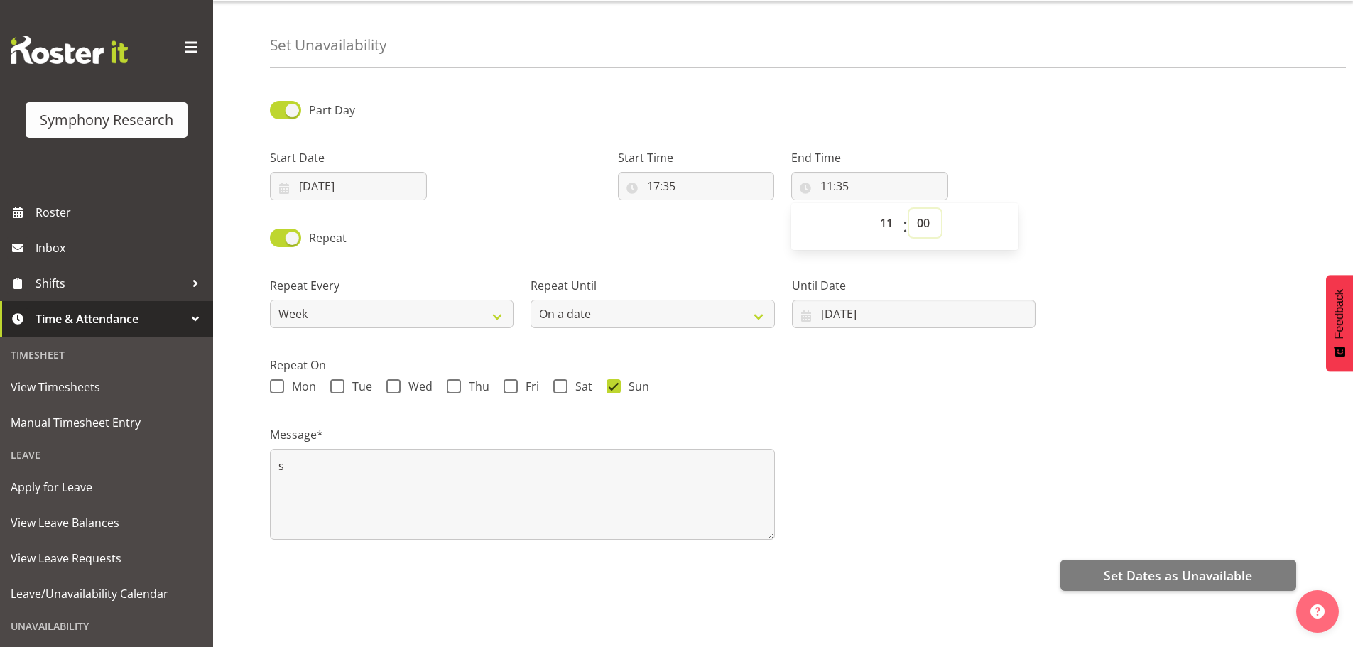
click at [909, 209] on select "00 01 02 03 04 05 06 07 08 09 10 11 12 13 14 15 16 17 18 19 20 21 22 23 24 25 2…" at bounding box center [925, 223] width 32 height 28
type input "11:00"
click at [885, 213] on select "00 01 02 03 04 05 06 07 08 09 10 11 12 13 14 15 16 17 18 19 20 21 22 23" at bounding box center [888, 223] width 32 height 28
click at [872, 209] on select "00 01 02 03 04 05 06 07 08 09 10 11 12 13 14 15 16 17 18 19 20 21 22 23" at bounding box center [888, 223] width 32 height 28
click at [932, 216] on select "00 01 02 03 04 05 06 07 08 09 10 11 12 13 14 15 16 17 18 19 20 21 22 23 24 25 2…" at bounding box center [925, 223] width 32 height 28
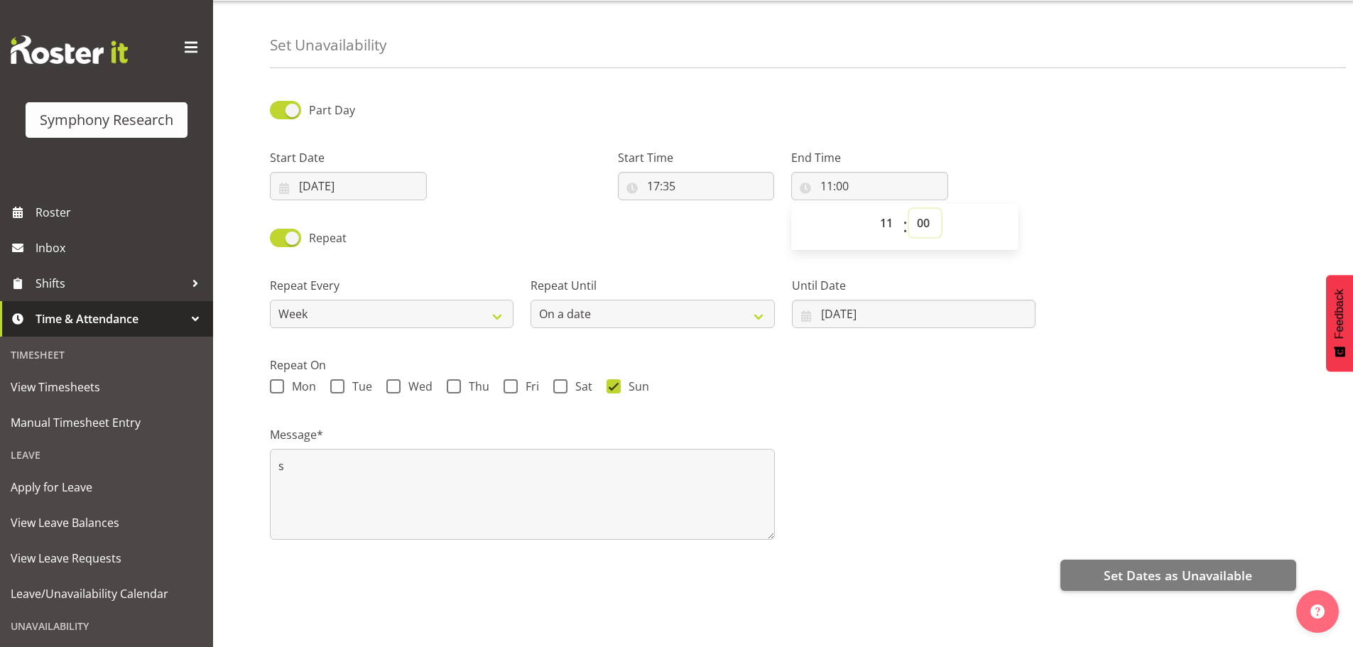
select select "45"
click at [909, 209] on select "00 01 02 03 04 05 06 07 08 09 10 11 12 13 14 15 16 17 18 19 20 21 22 23 24 25 2…" at bounding box center [925, 223] width 32 height 28
type input "11:45"
click at [1051, 439] on div "Message* s" at bounding box center [782, 477] width 1043 height 142
click at [701, 172] on input "17:35" at bounding box center [696, 186] width 157 height 28
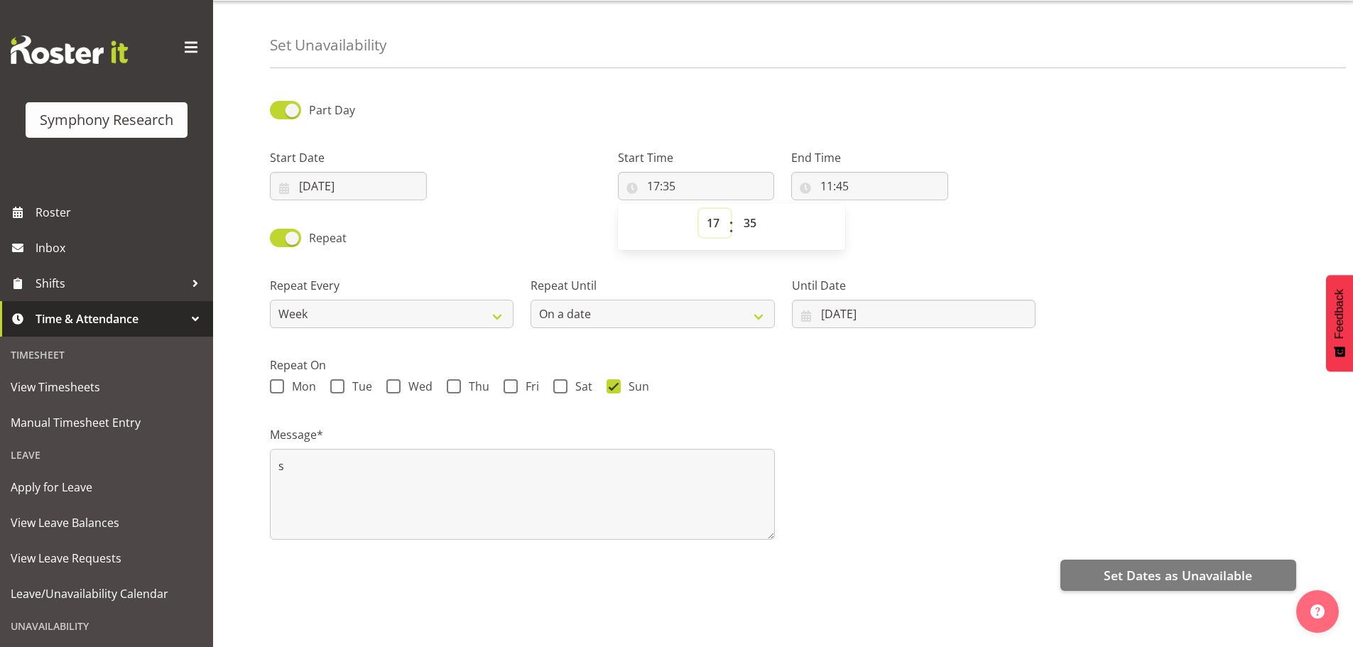
click at [722, 209] on select "00 01 02 03 04 05 06 07 08 09 10 11 12 13 14 15 16 17 18 19 20 21 22 23" at bounding box center [715, 223] width 32 height 28
select select "8"
click at [699, 209] on select "00 01 02 03 04 05 06 07 08 09 10 11 12 13 14 15 16 17 18 19 20 21 22 23" at bounding box center [715, 223] width 32 height 28
type input "08:35"
click at [756, 222] on select "00 01 02 03 04 05 06 07 08 09 10 11 12 13 14 15 16 17 18 19 20 21 22 23 24 25 2…" at bounding box center [752, 223] width 32 height 28
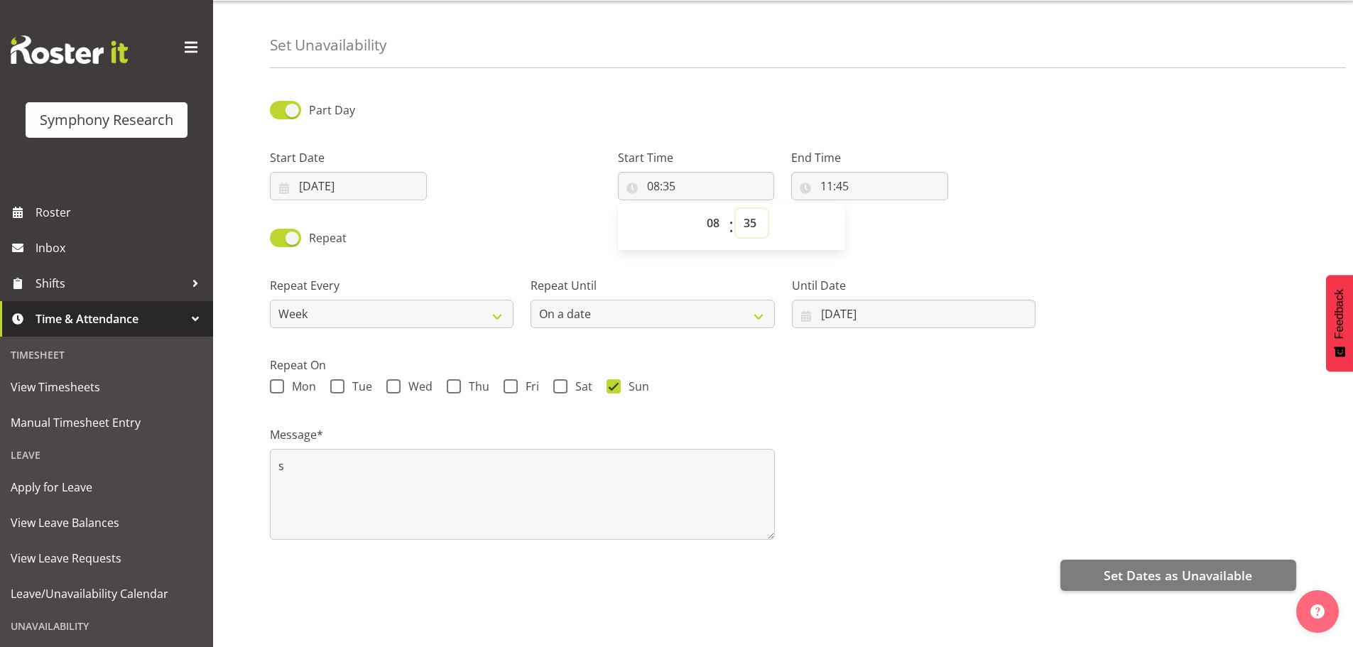
select select "0"
click at [736, 209] on select "00 01 02 03 04 05 06 07 08 09 10 11 12 13 14 15 16 17 18 19 20 21 22 23 24 25 2…" at bounding box center [752, 223] width 32 height 28
type input "08:00"
click at [871, 219] on div "Repeat" at bounding box center [782, 233] width 1043 height 48
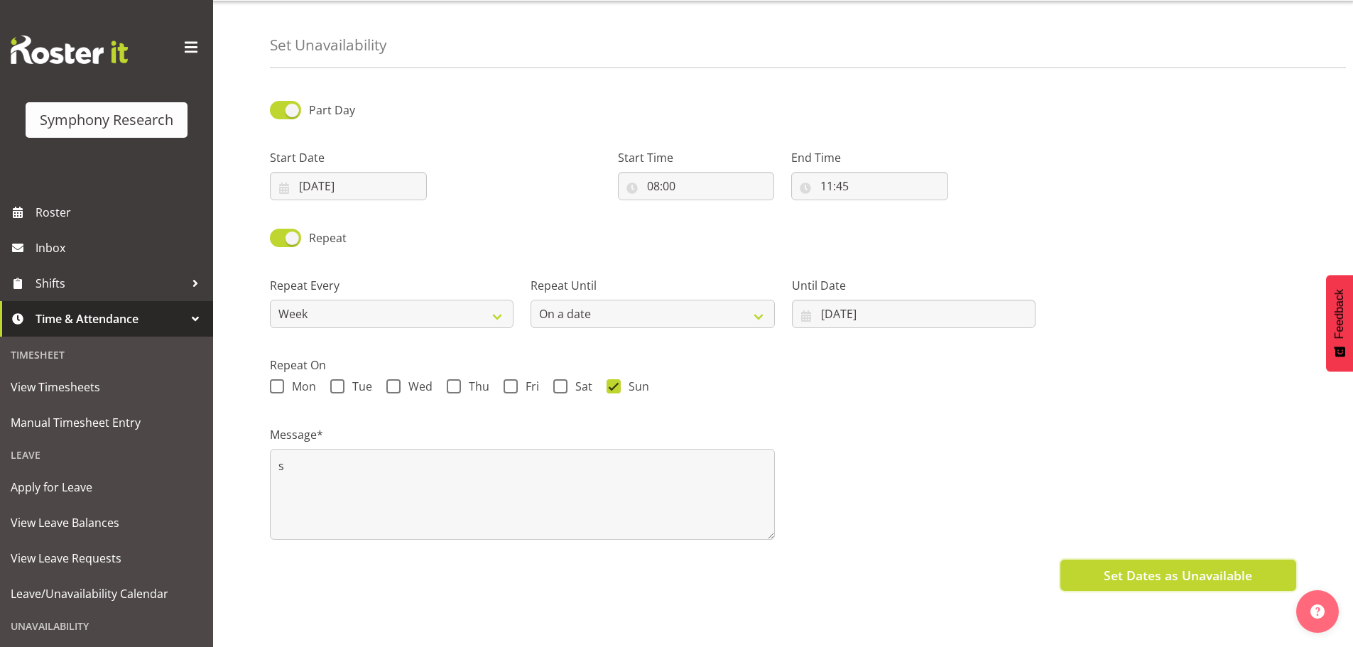
click at [1129, 570] on span "Set Dates as Unavailable" at bounding box center [1178, 575] width 148 height 18
